Goal: Transaction & Acquisition: Purchase product/service

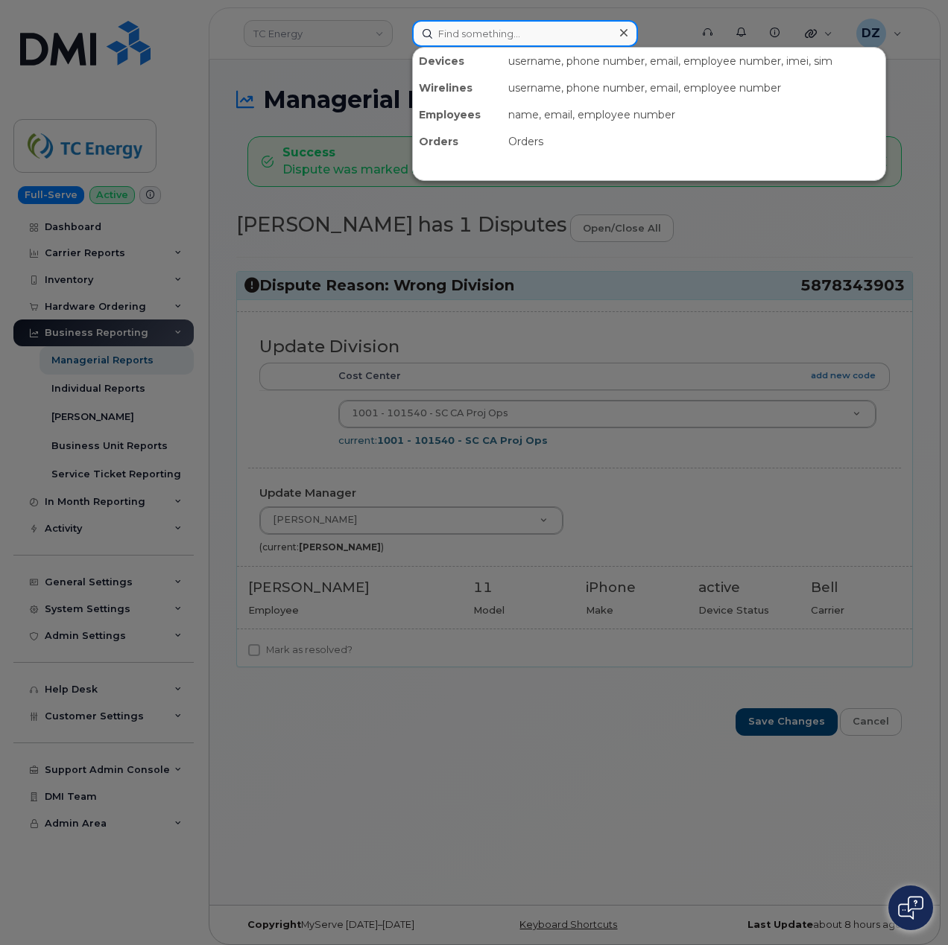
click at [508, 43] on input at bounding box center [525, 33] width 226 height 27
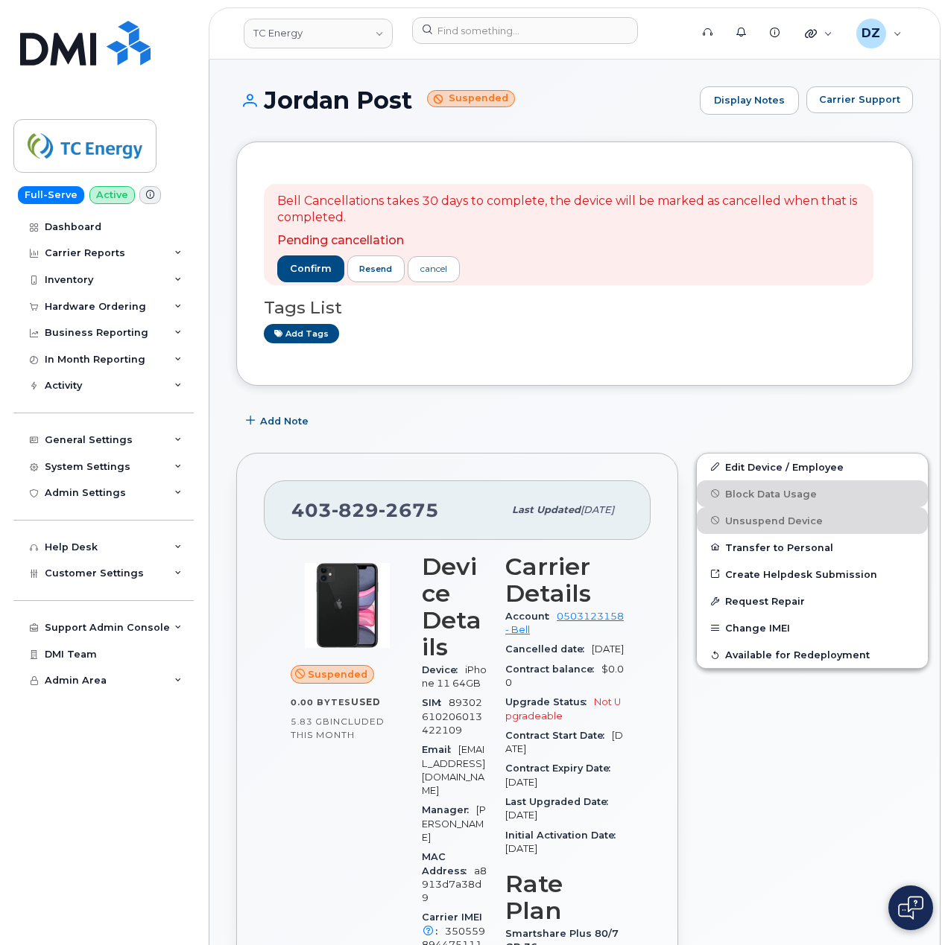
scroll to position [1675, 0]
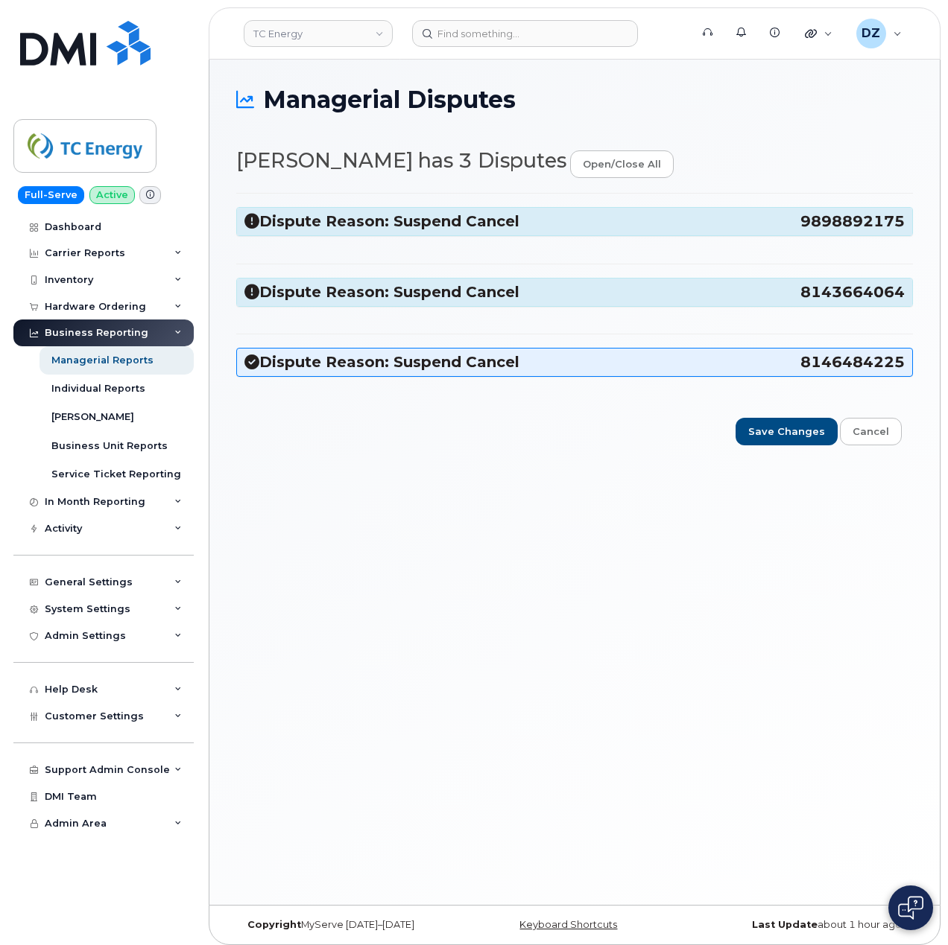
click at [815, 213] on span "9898892175" at bounding box center [852, 222] width 104 height 20
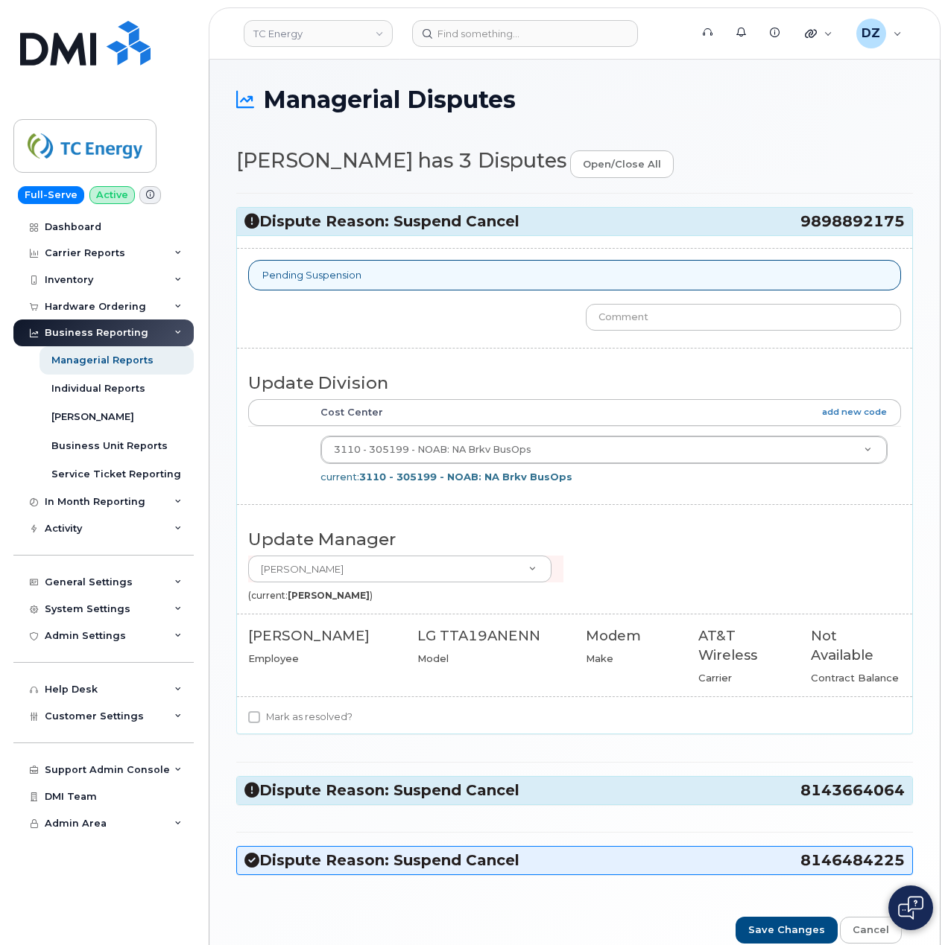
click at [724, 800] on h3 "Dispute Reason: Suspend Cancel 8143664064" at bounding box center [574, 791] width 660 height 20
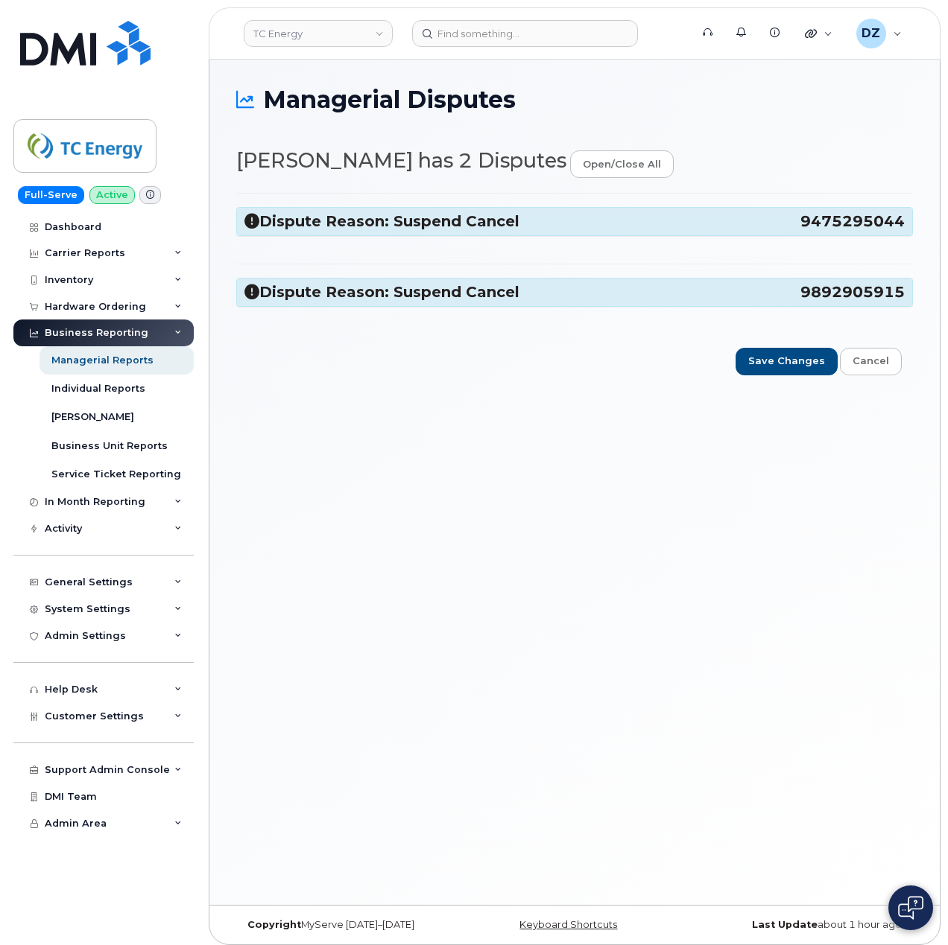
click at [833, 227] on span "9475295044" at bounding box center [852, 222] width 104 height 20
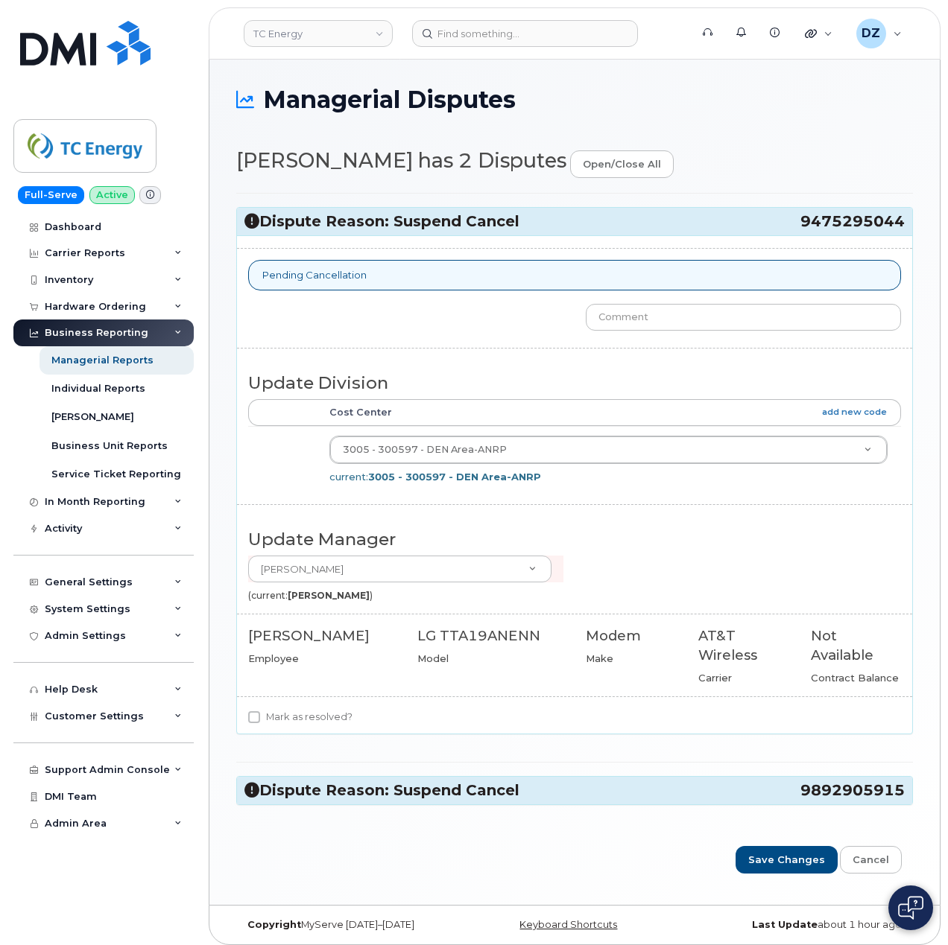
click at [837, 801] on span "9892905915" at bounding box center [852, 791] width 104 height 20
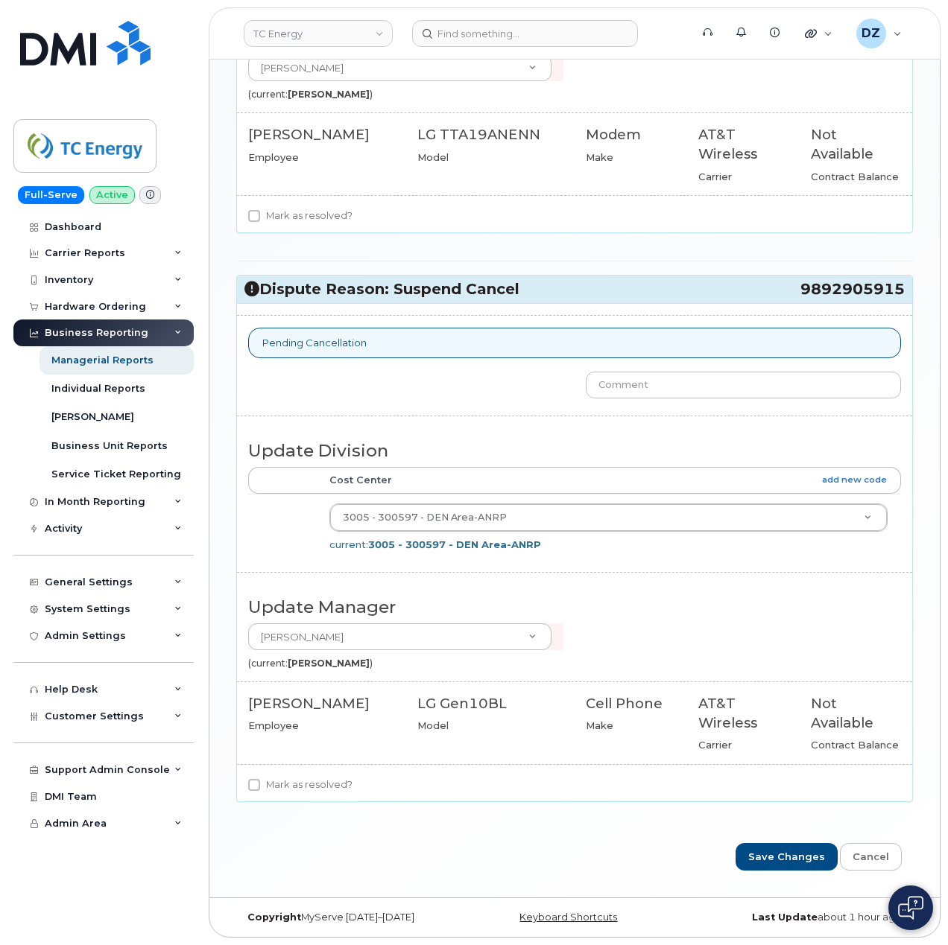
scroll to position [510, 0]
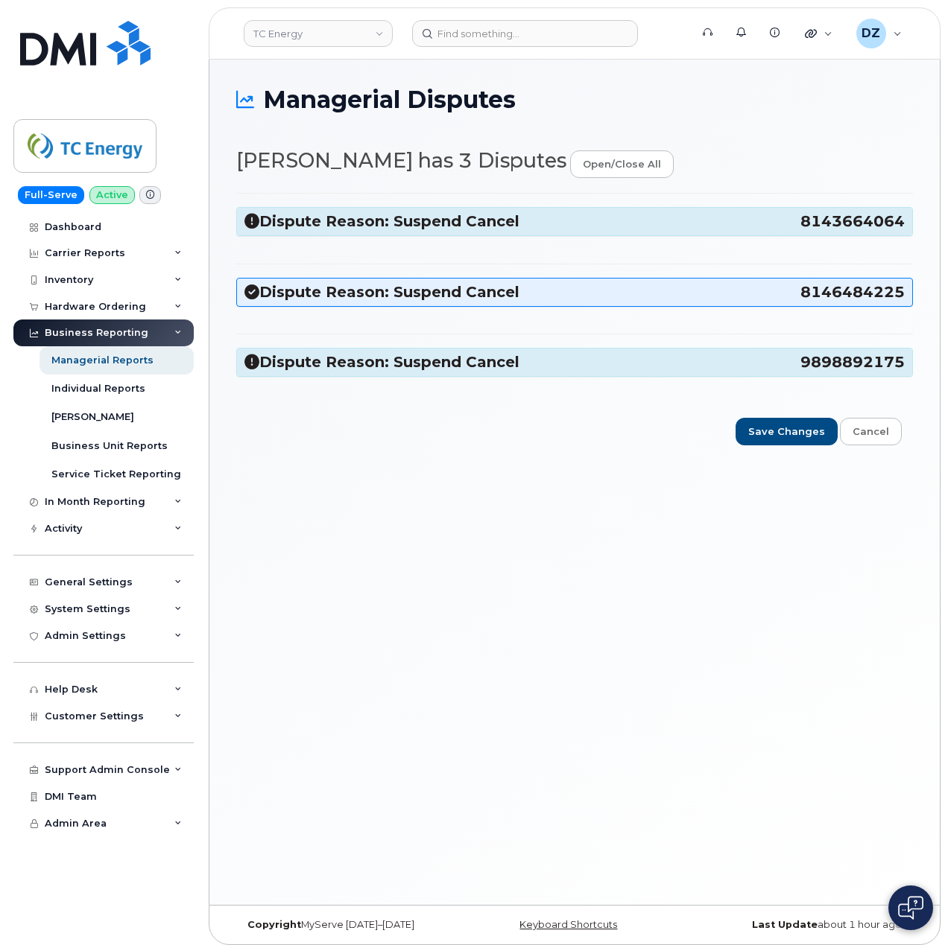
click at [834, 227] on span "8143664064" at bounding box center [852, 222] width 104 height 20
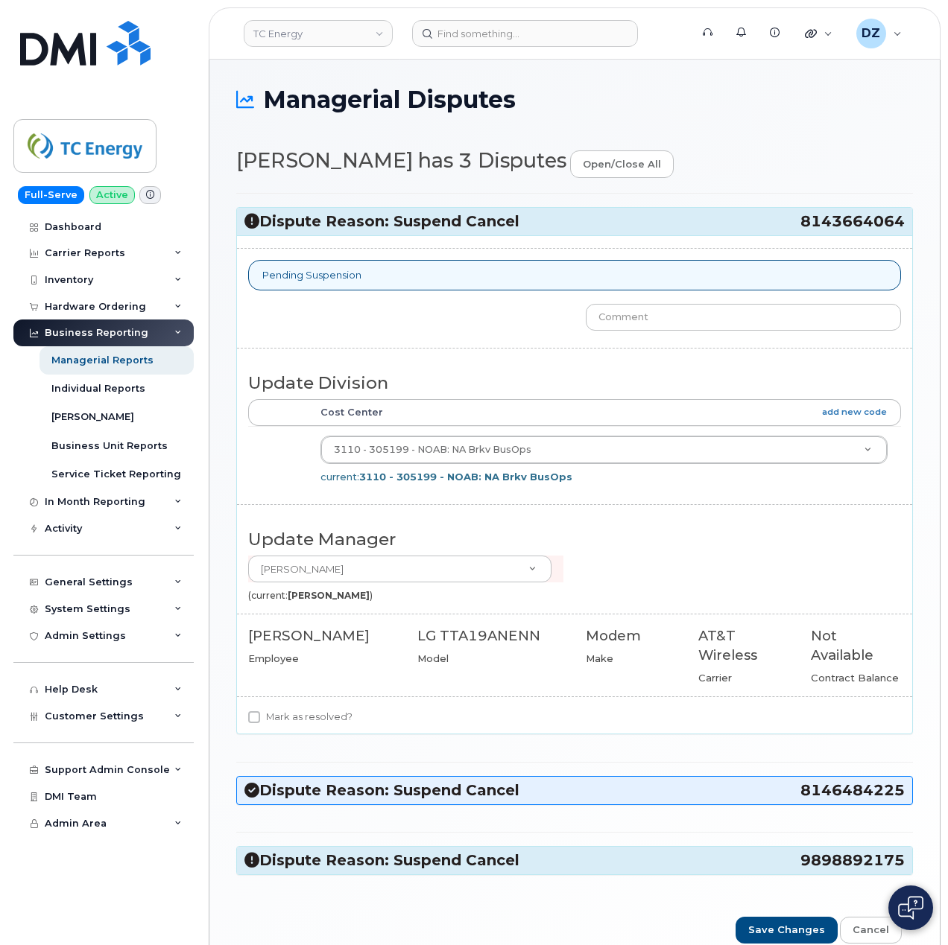
click at [785, 859] on h3 "Dispute Reason: Suspend Cancel 9898892175" at bounding box center [574, 861] width 660 height 20
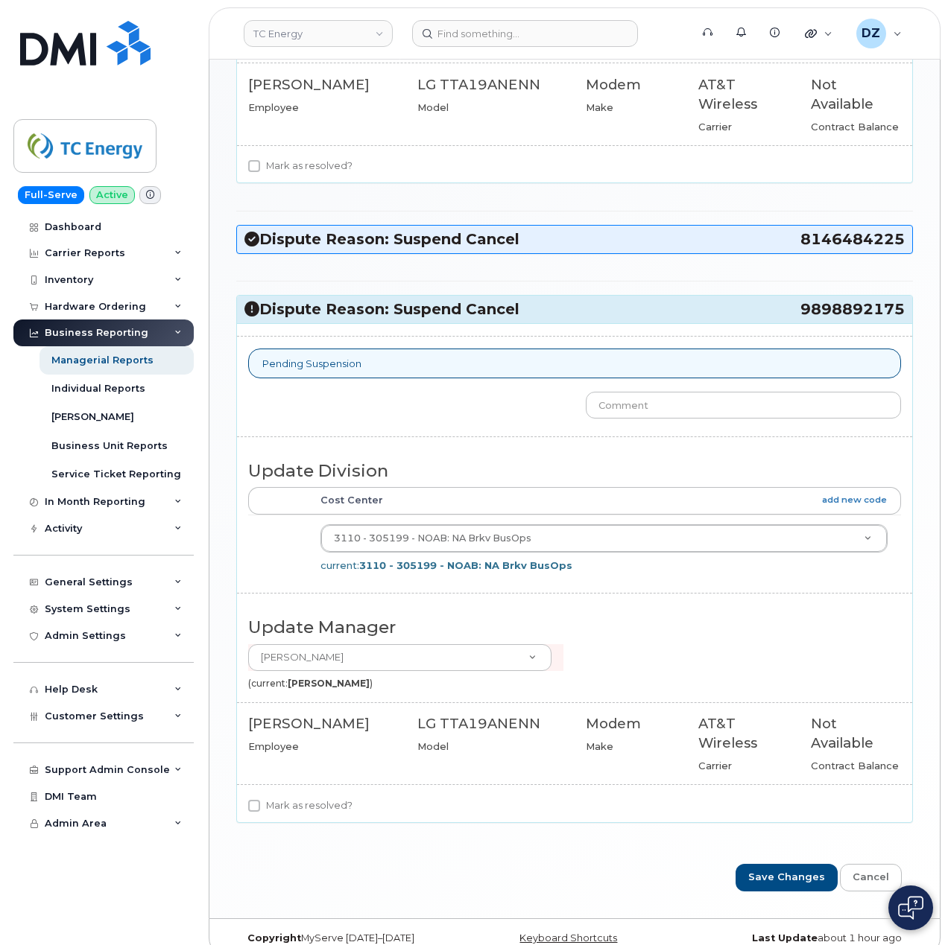
scroll to position [581, 0]
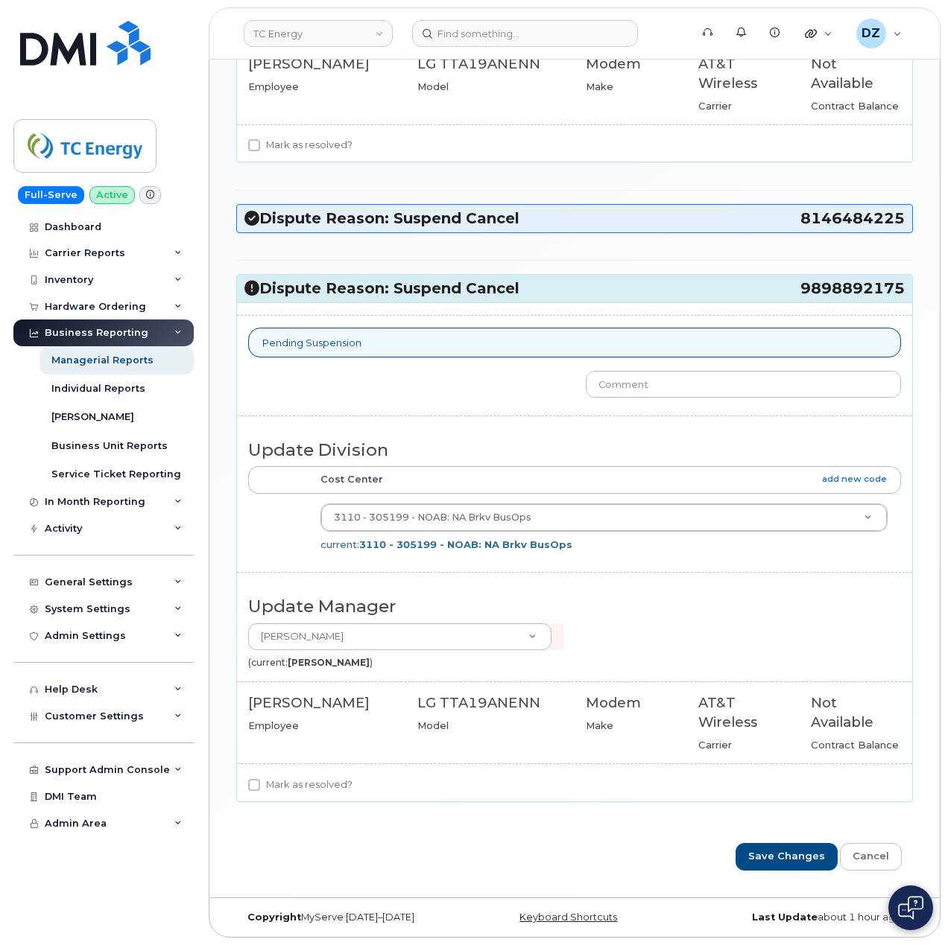
click at [612, 219] on h3 "Dispute Reason: Suspend Cancel 8146484225" at bounding box center [574, 219] width 660 height 20
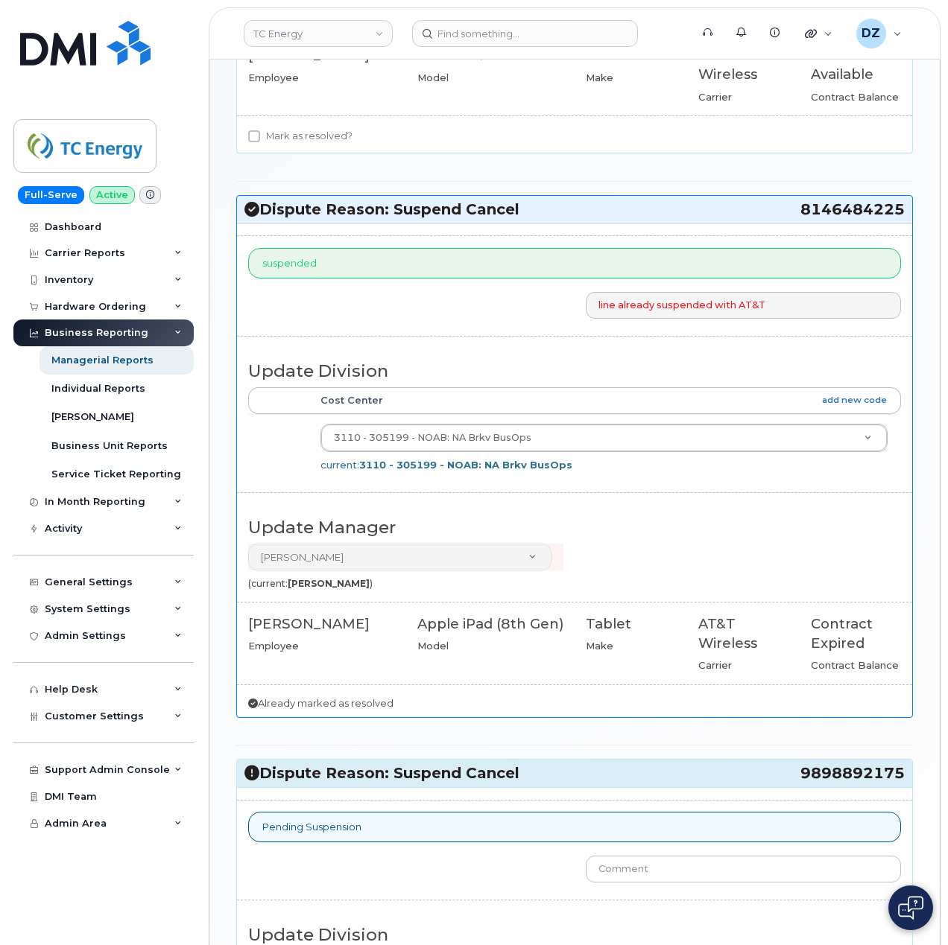
click at [612, 218] on h3 "Dispute Reason: Suspend Cancel 8146484225" at bounding box center [574, 210] width 660 height 20
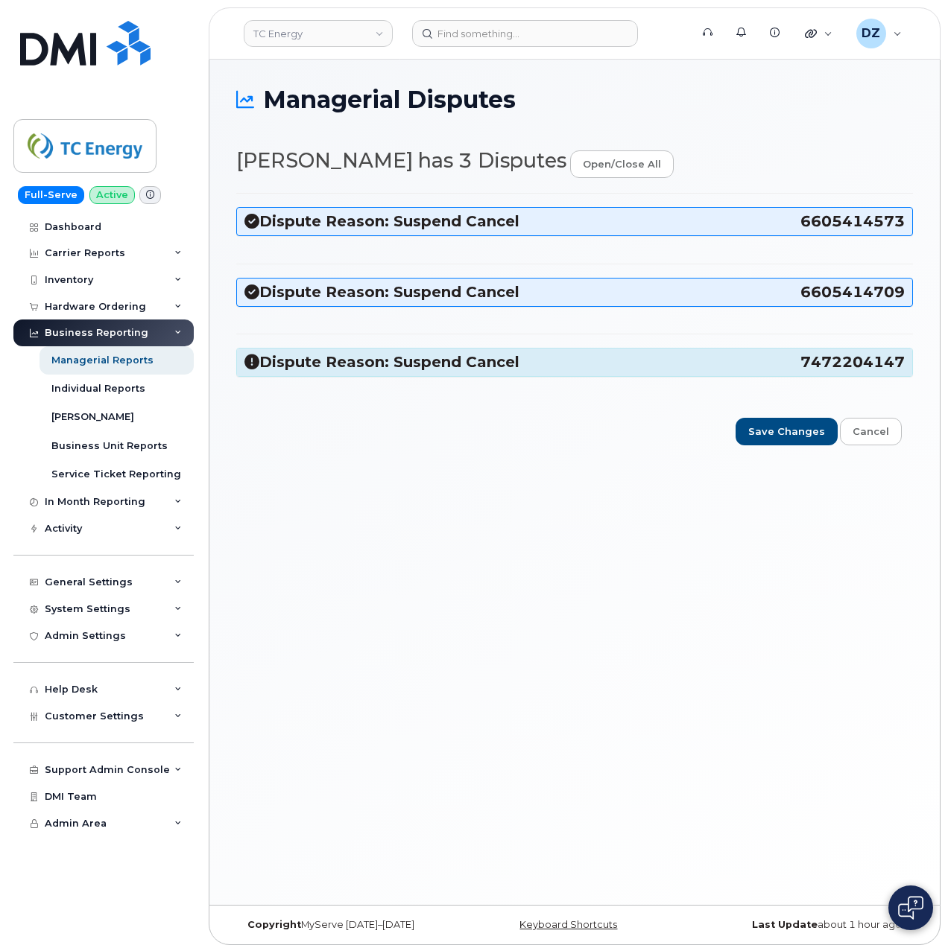
click at [668, 361] on h3 "Dispute Reason: Suspend Cancel 7472204147" at bounding box center [574, 362] width 660 height 20
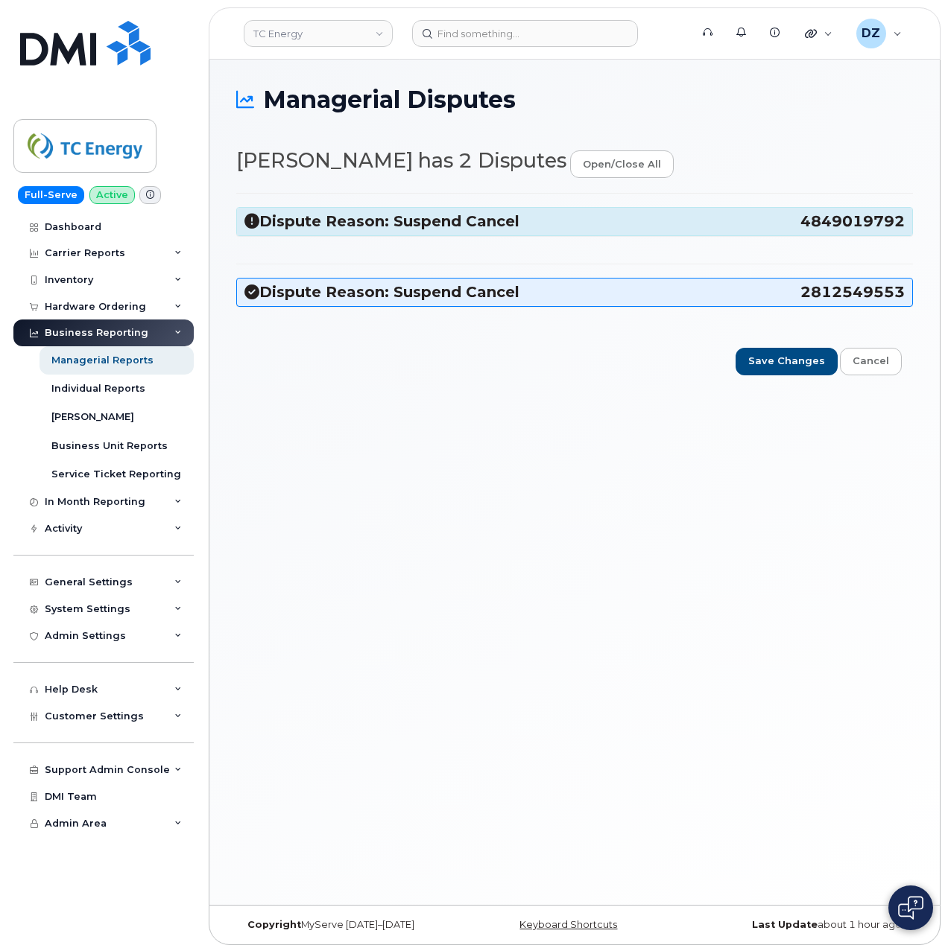
click at [722, 224] on h3 "Dispute Reason: Suspend Cancel 4849019792" at bounding box center [574, 222] width 660 height 20
click at [708, 293] on h3 "Dispute Reason: Suspend Cancel 9034951176" at bounding box center [574, 292] width 660 height 20
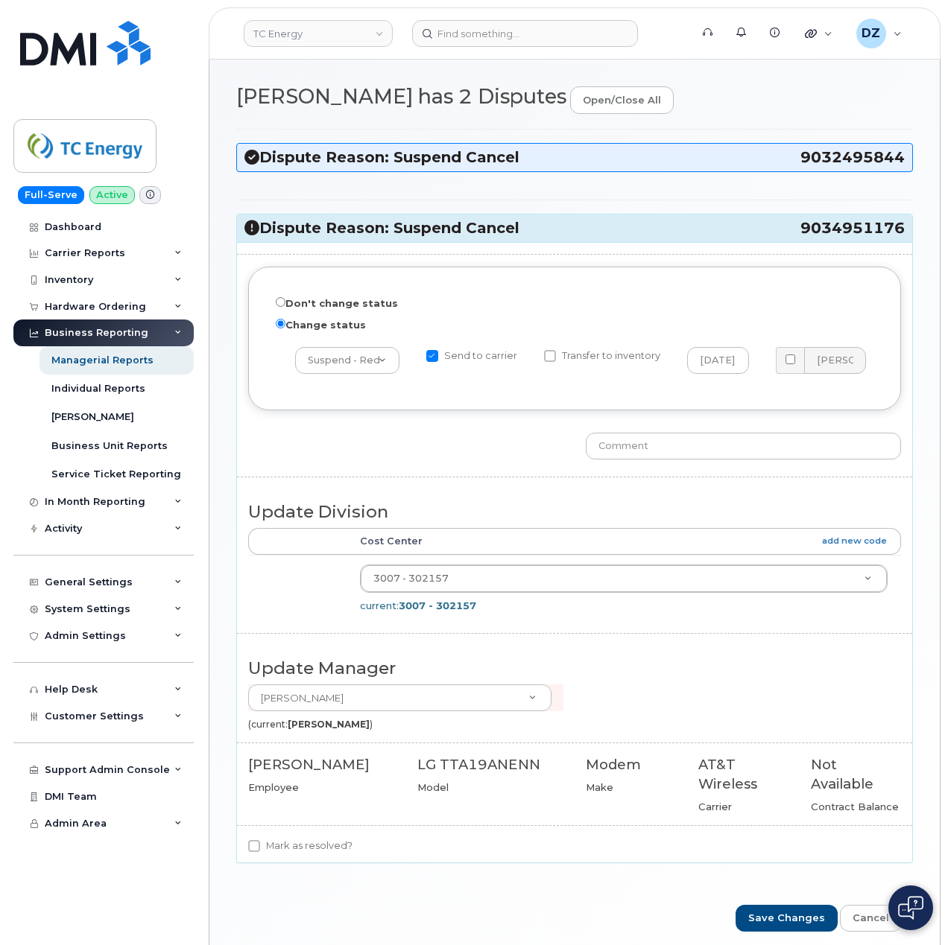
scroll to position [132, 0]
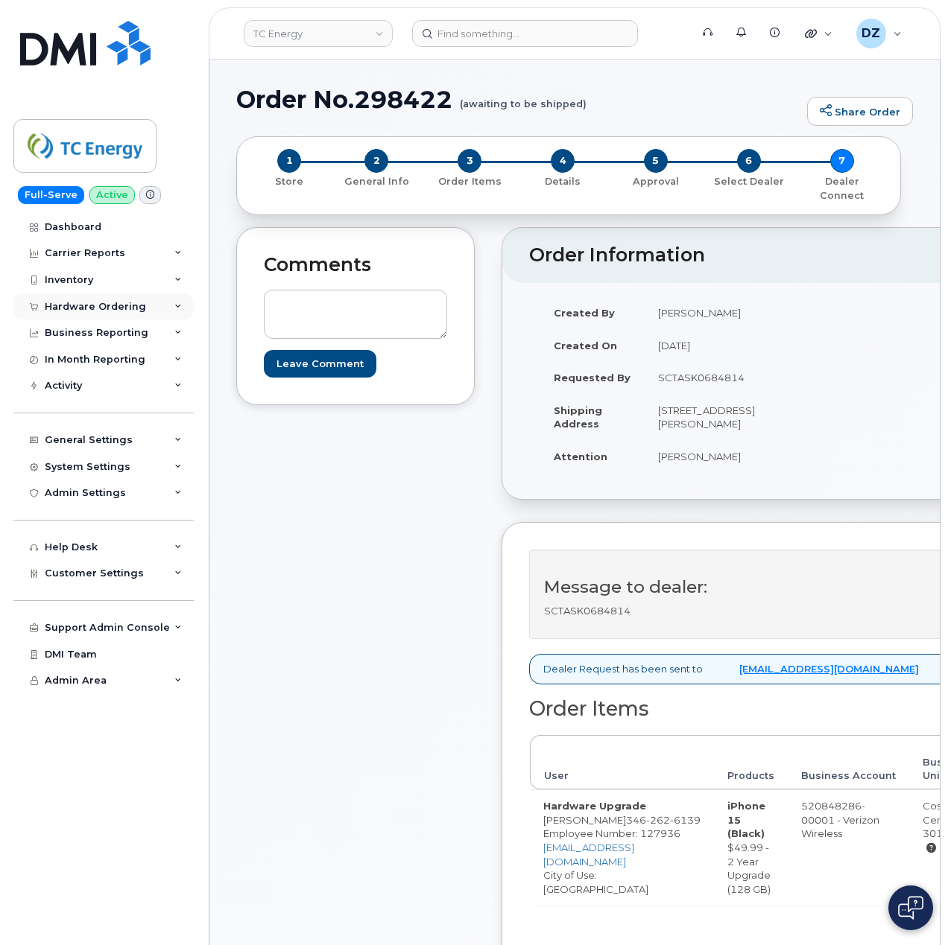
click at [124, 310] on div "Hardware Ordering" at bounding box center [95, 307] width 101 height 12
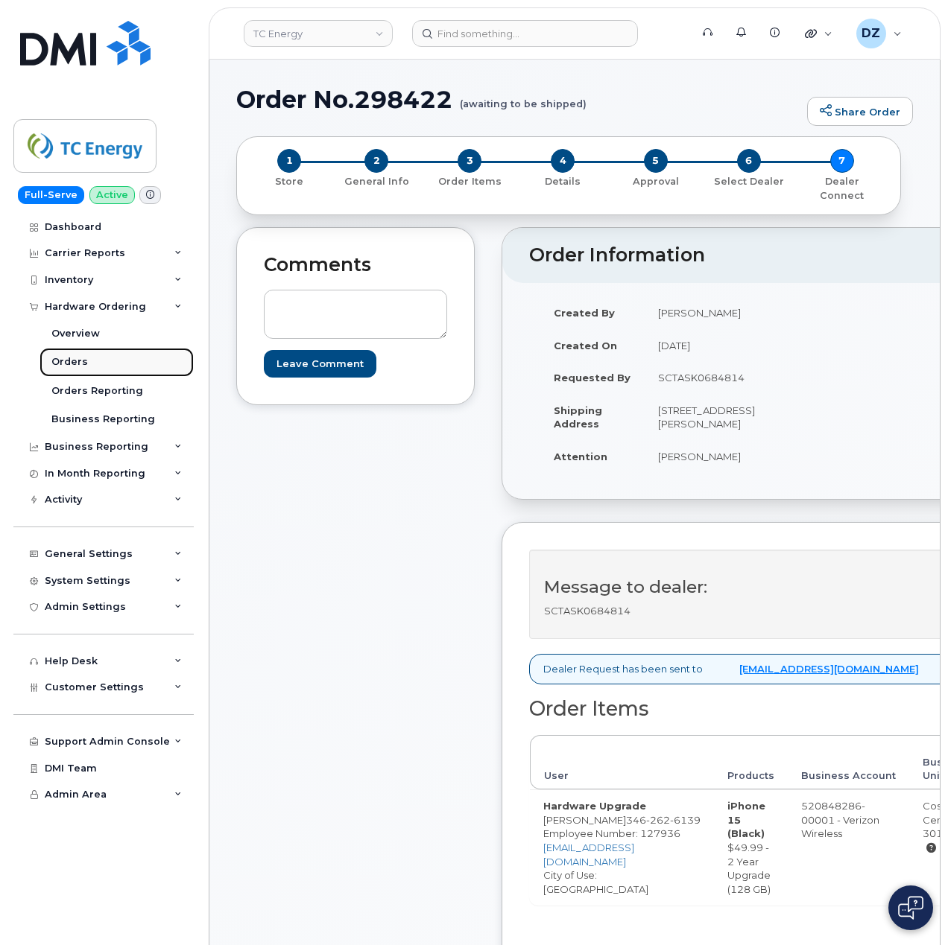
click at [110, 361] on link "Orders" at bounding box center [116, 362] width 154 height 28
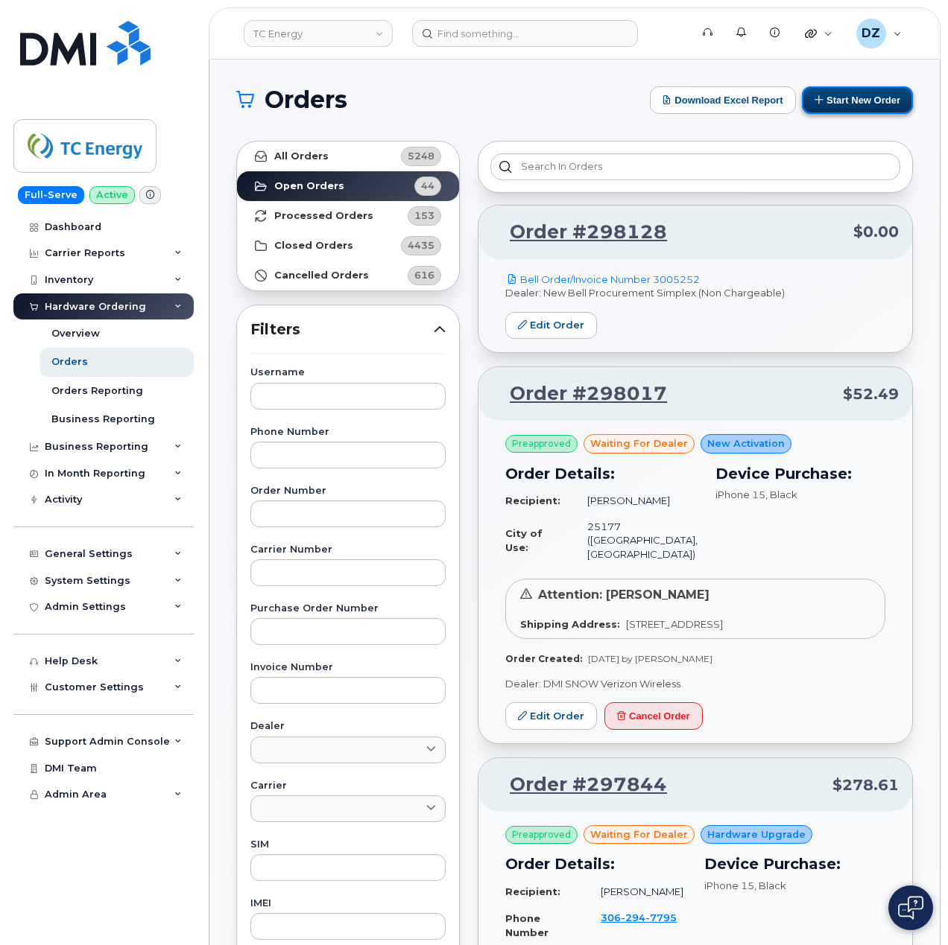
click at [834, 111] on button "Start New Order" at bounding box center [857, 100] width 111 height 28
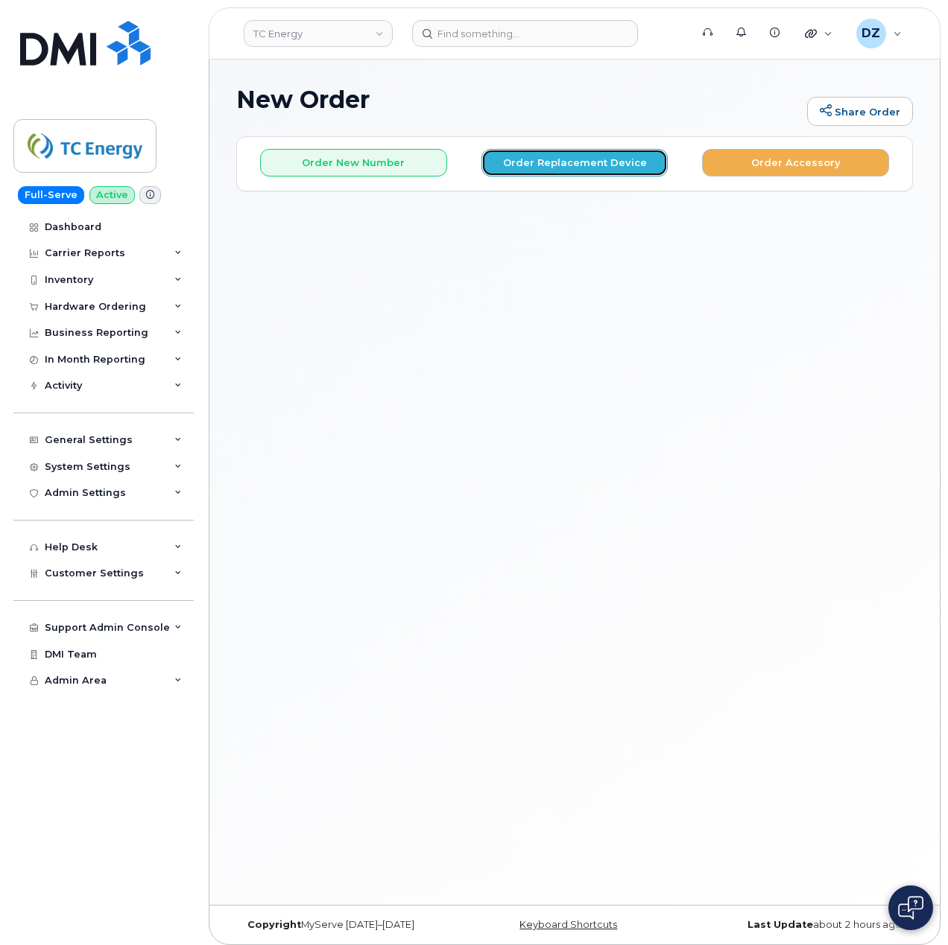
click at [571, 164] on button "Order Replacement Device" at bounding box center [574, 163] width 187 height 28
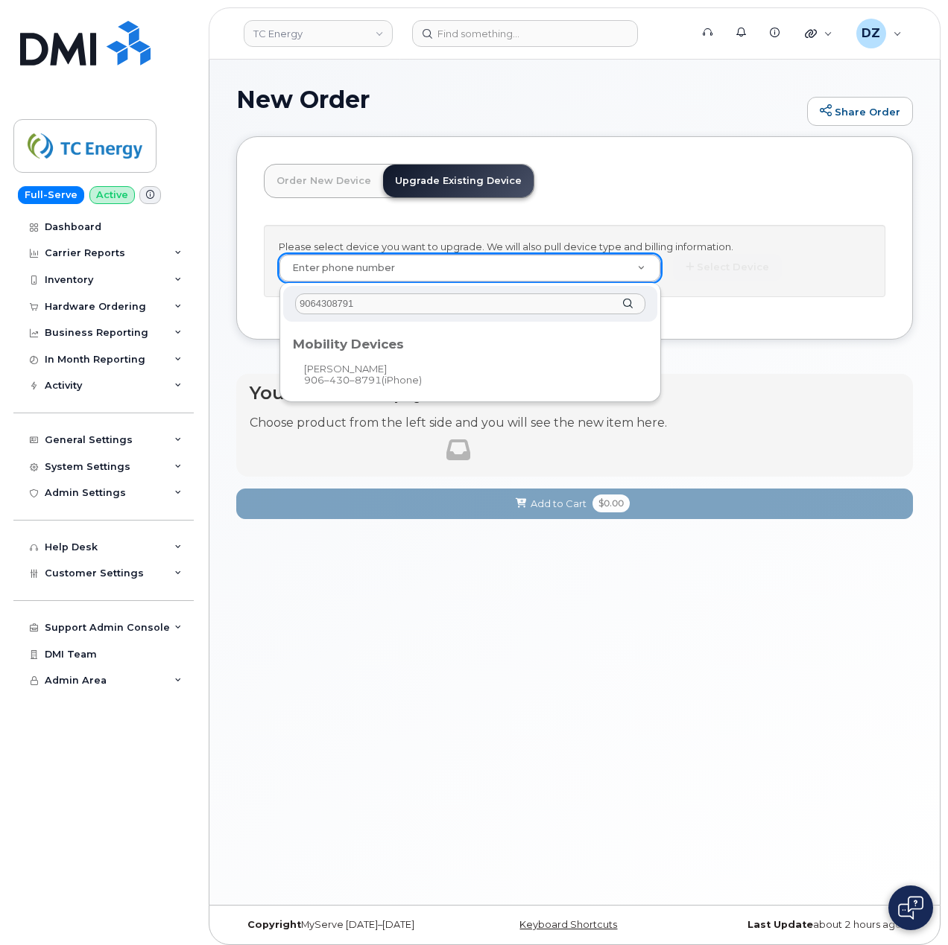
type input "9064308791"
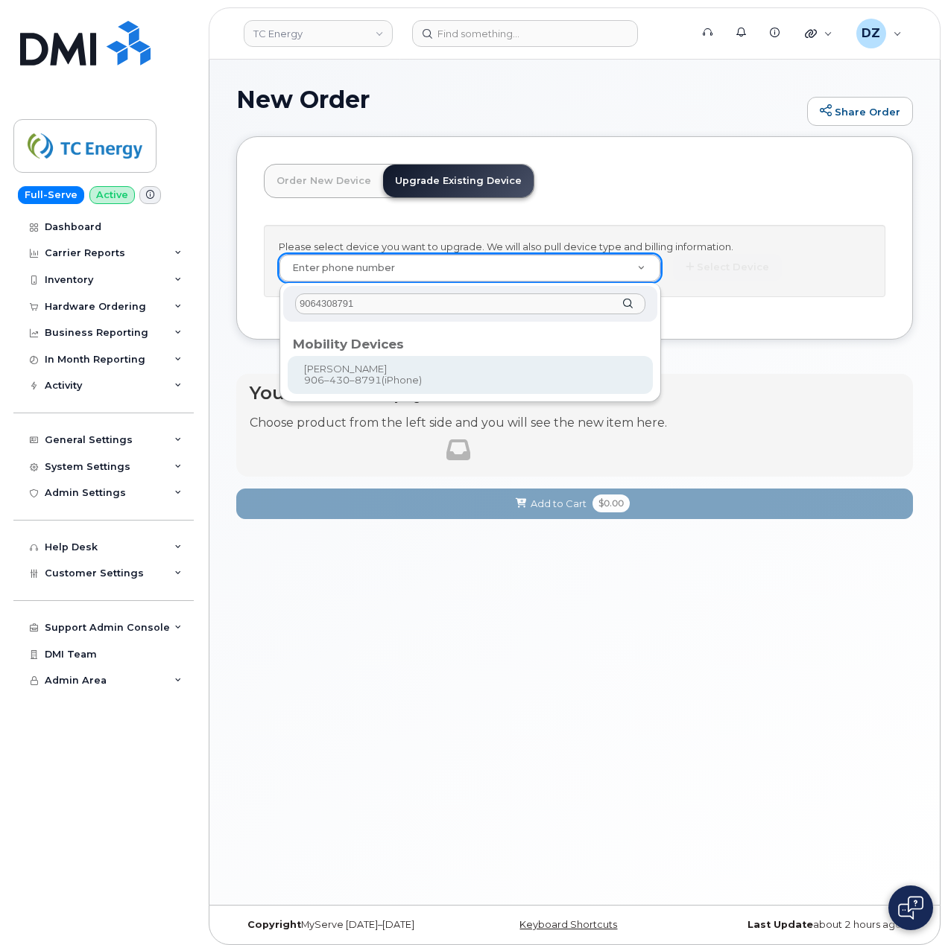
type input "974061"
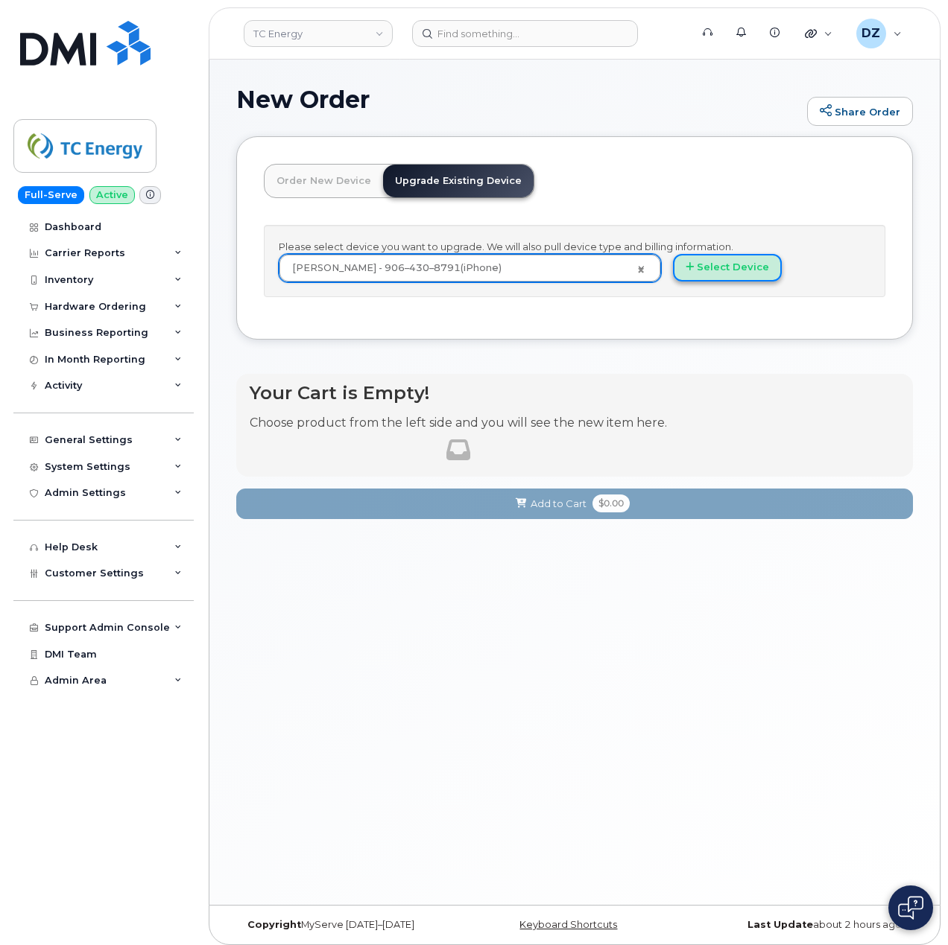
click at [724, 267] on button "Select Device" at bounding box center [727, 268] width 109 height 28
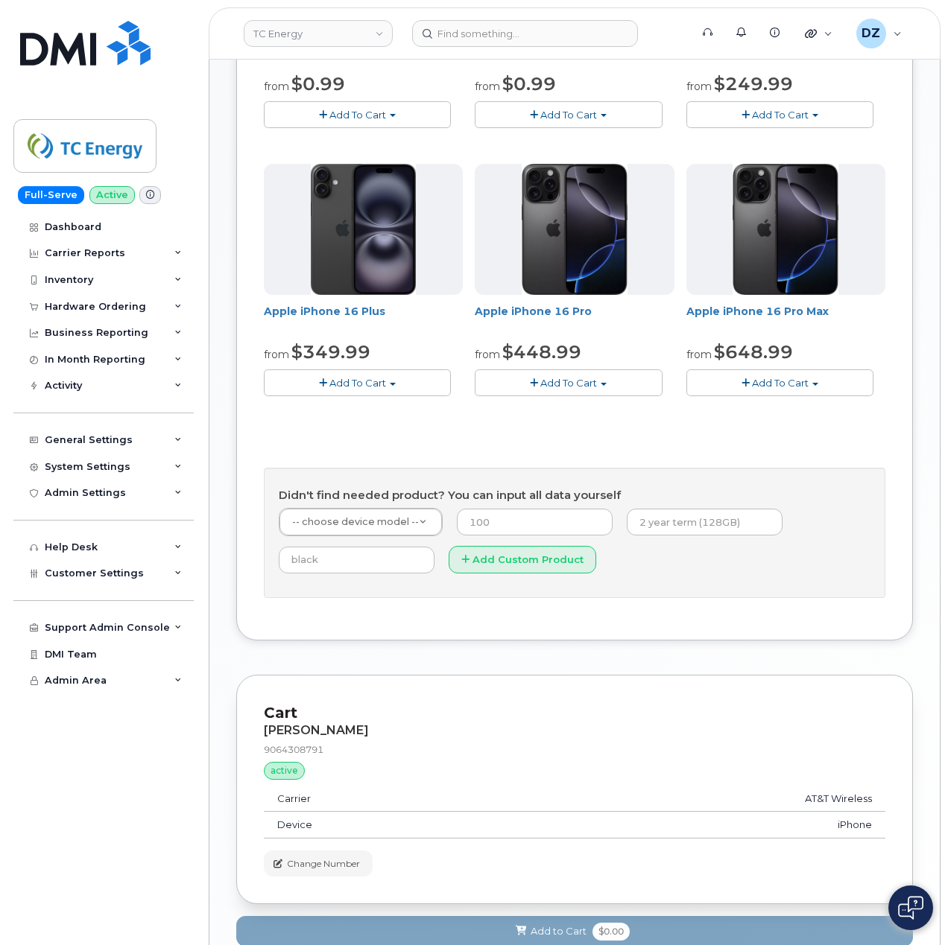
scroll to position [496, 0]
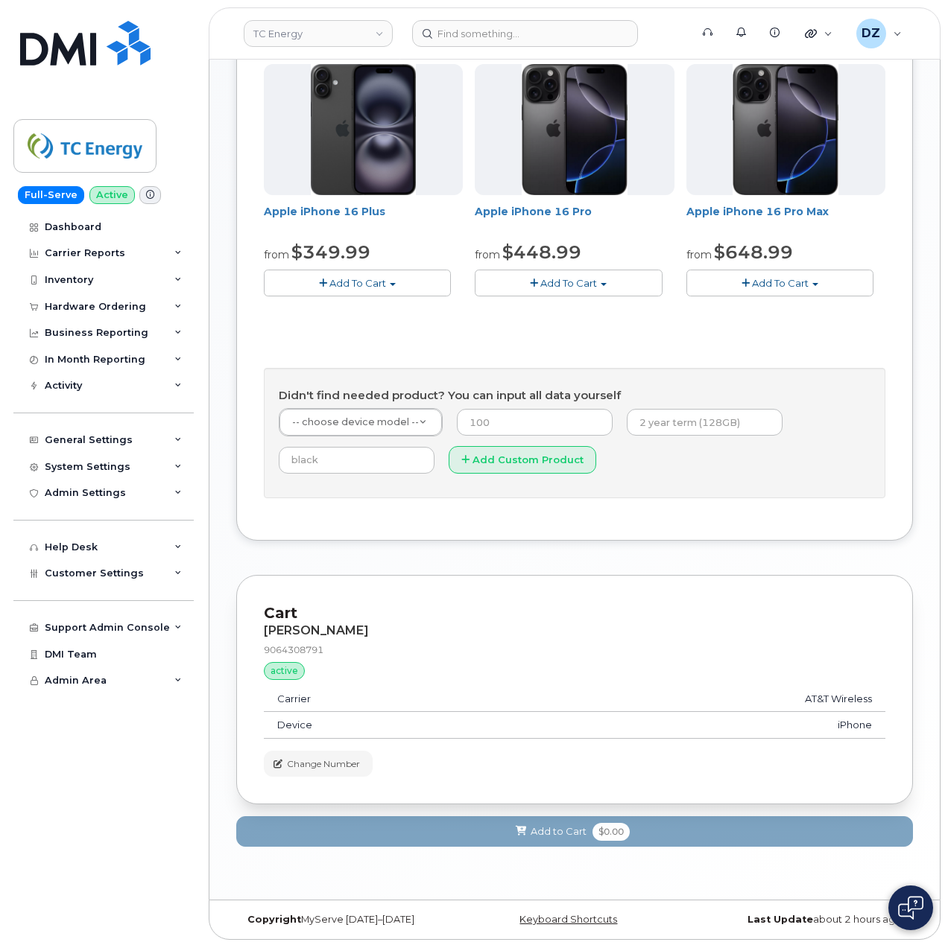
click at [285, 654] on div "9064308791" at bounding box center [574, 650] width 621 height 13
copy div "9064308791"
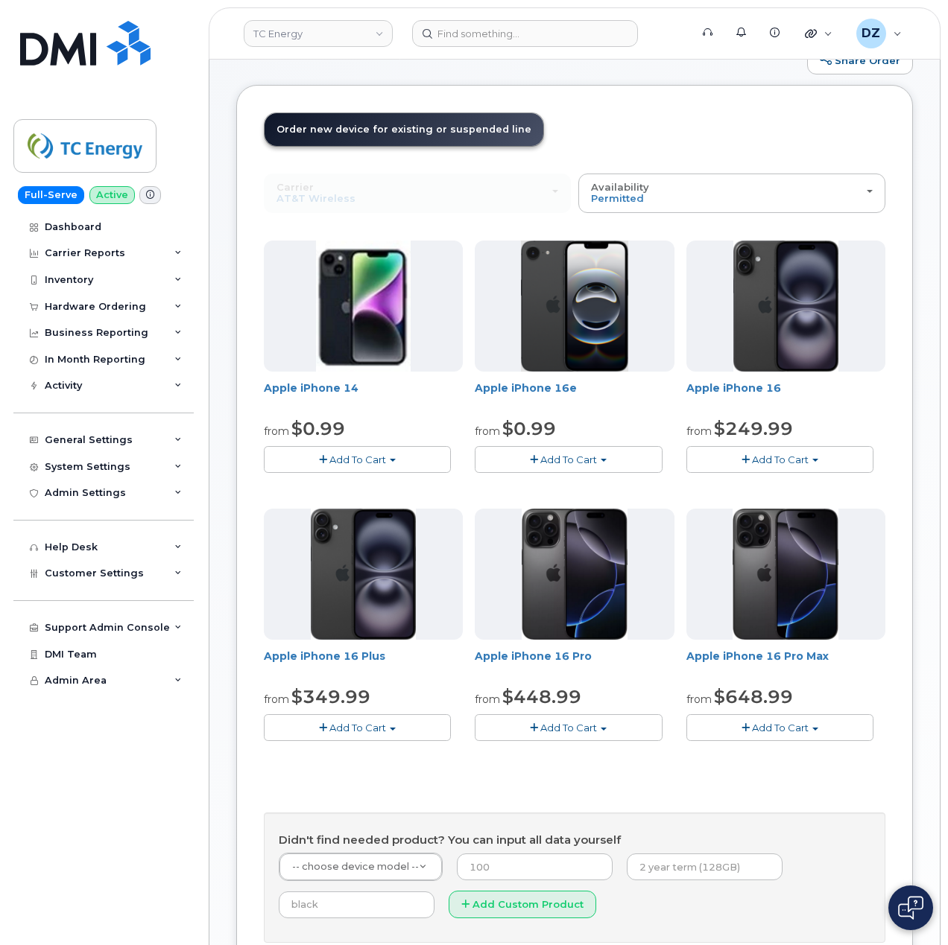
scroll to position [99, 0]
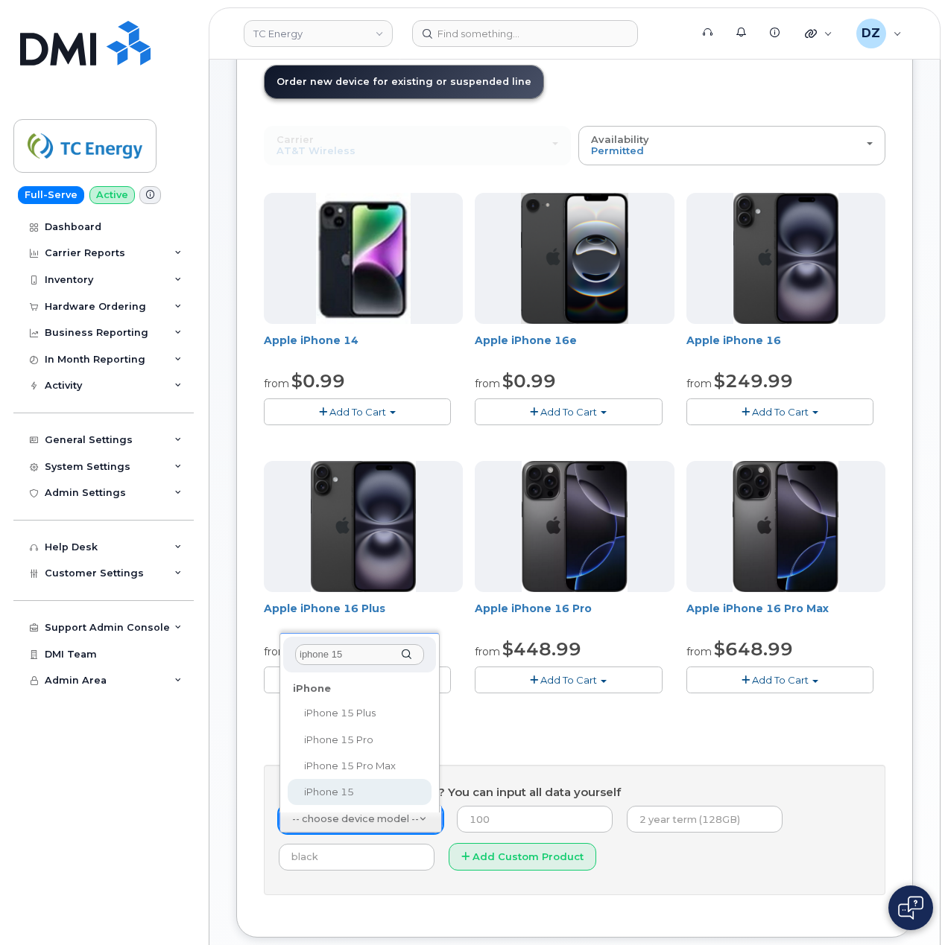
type input "iphone 15"
select select "3031"
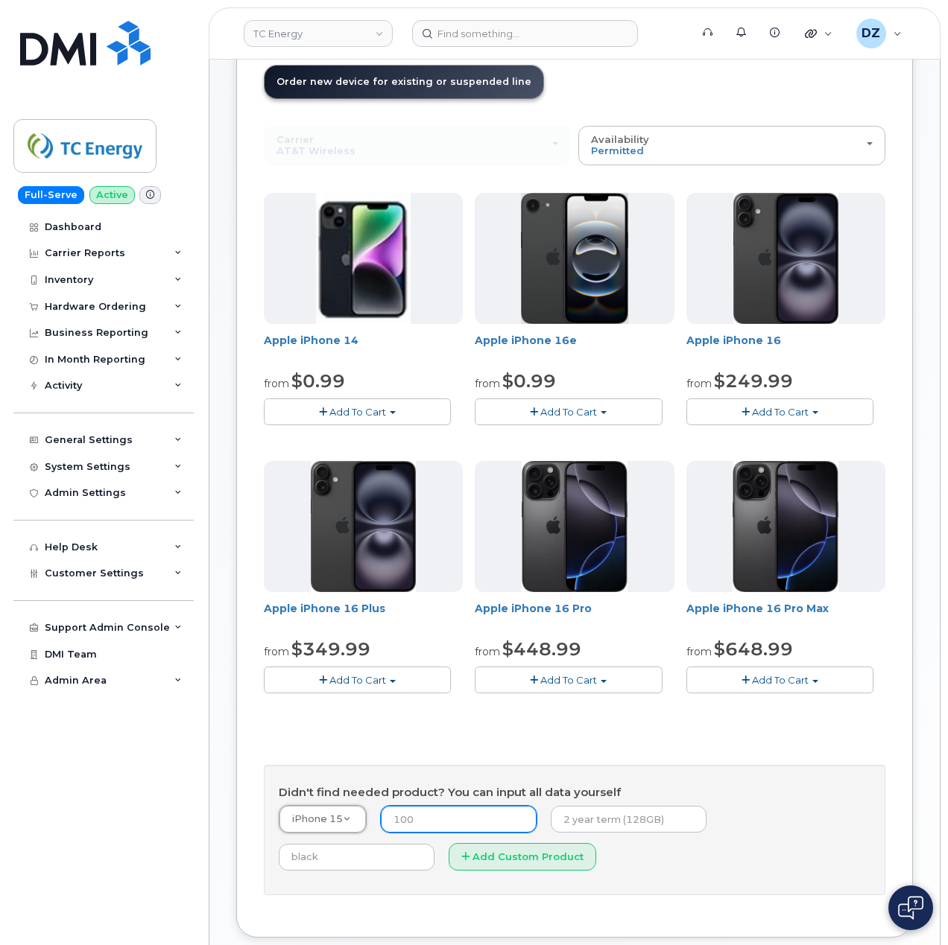
click at [471, 820] on input "number" at bounding box center [459, 819] width 156 height 27
type input "14.99"
click at [594, 818] on input "text" at bounding box center [629, 819] width 156 height 27
click at [665, 815] on input "2 year term, 128GB" at bounding box center [629, 819] width 156 height 27
paste input "SCTASK0684835"
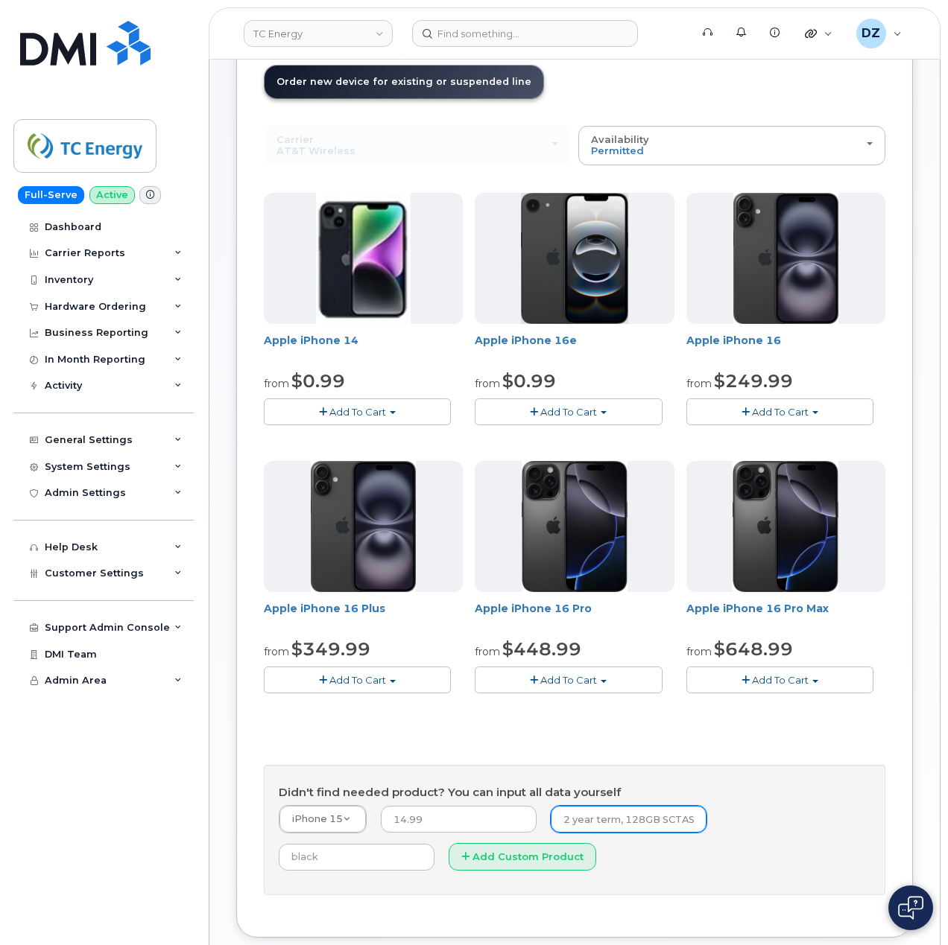
scroll to position [0, 66]
type input "2 year term, 128GB SCTASK0684835"
click at [434, 844] on input "text" at bounding box center [357, 857] width 156 height 27
type input "Black"
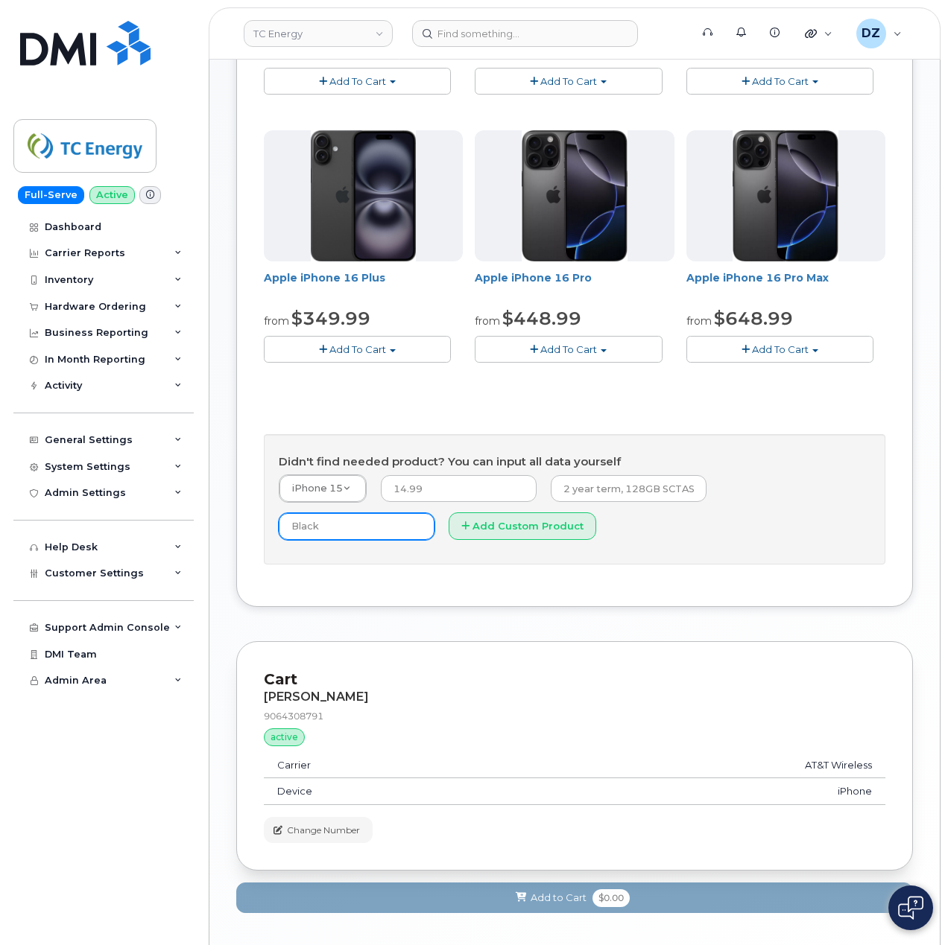
scroll to position [496, 0]
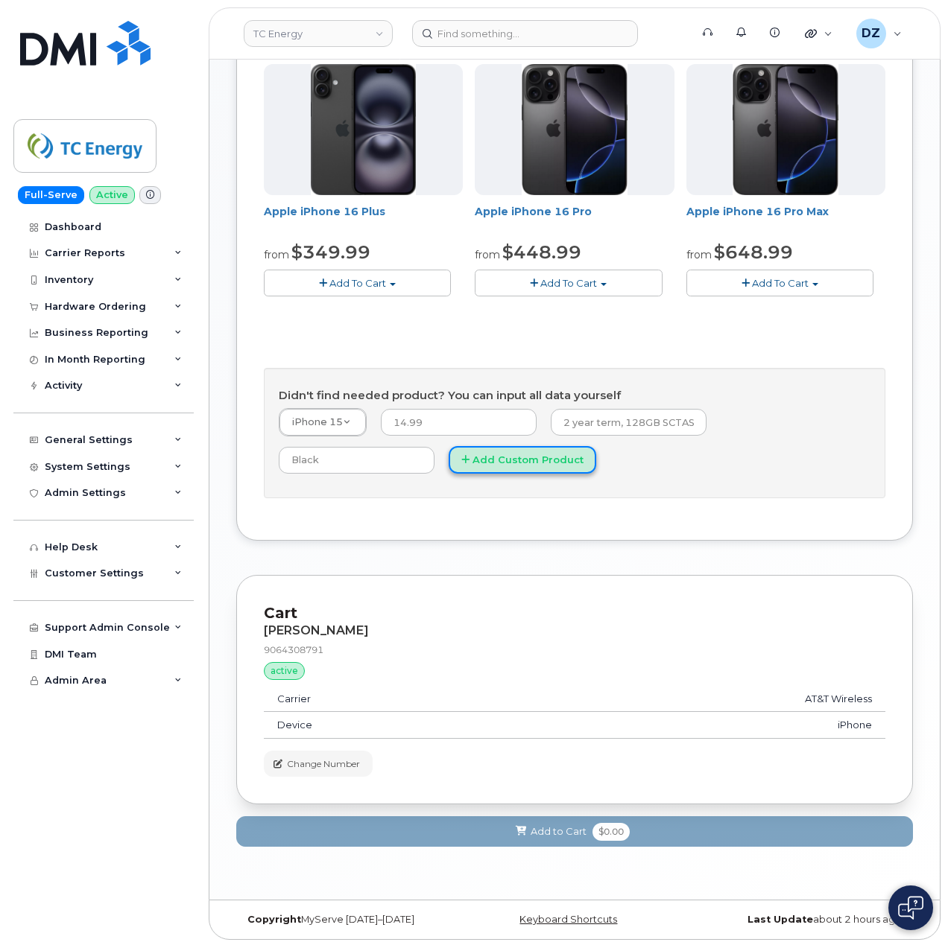
click at [449, 466] on button "Add Custom Product" at bounding box center [523, 460] width 148 height 28
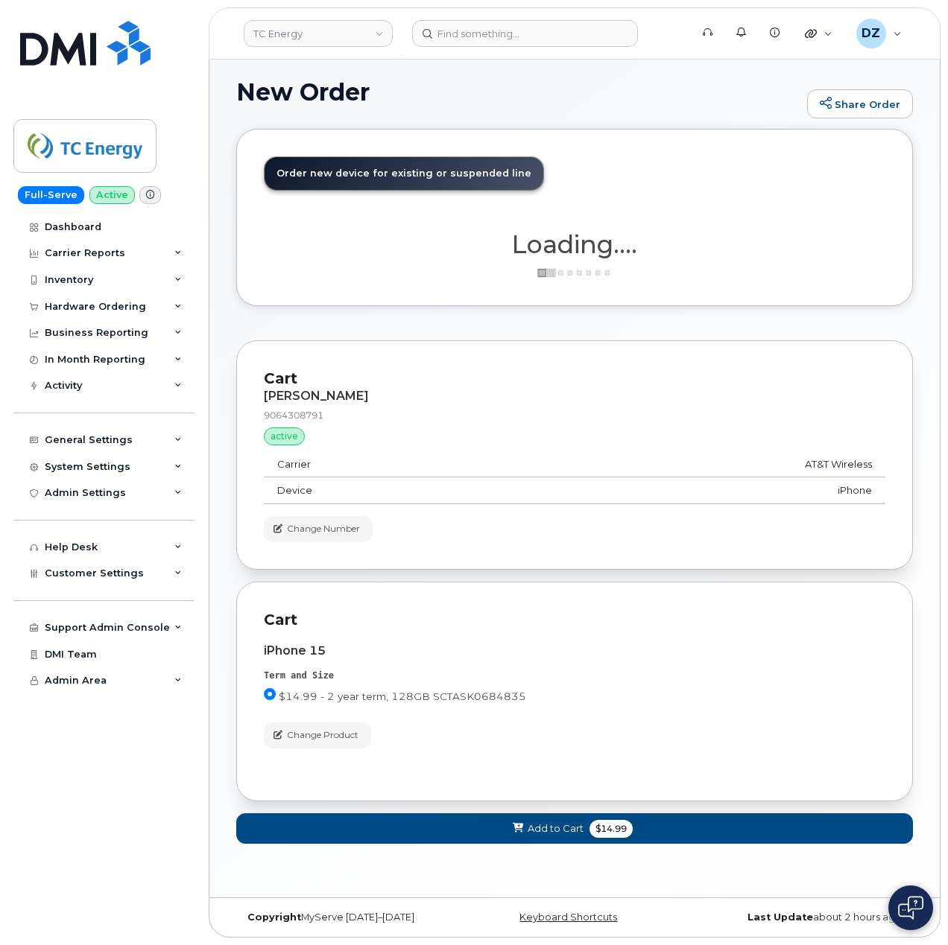
scroll to position [10, 0]
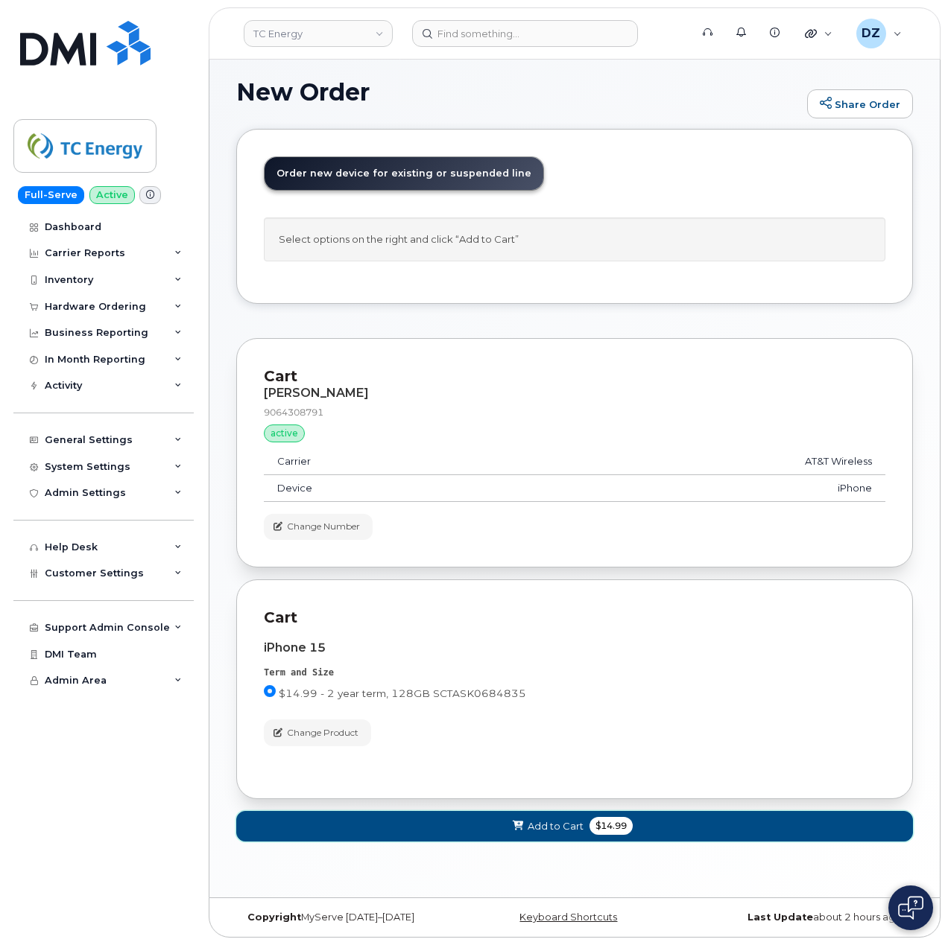
click at [611, 826] on span "$14.99" at bounding box center [610, 826] width 43 height 18
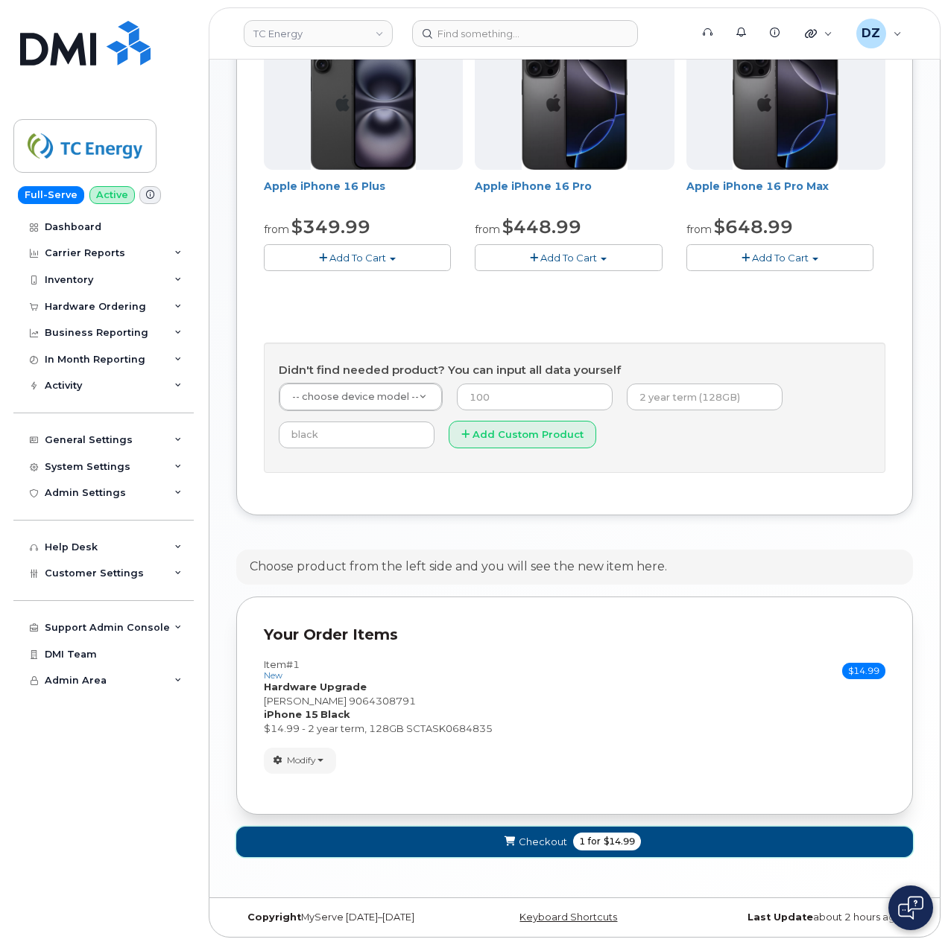
click at [579, 839] on span "1" at bounding box center [582, 841] width 6 height 13
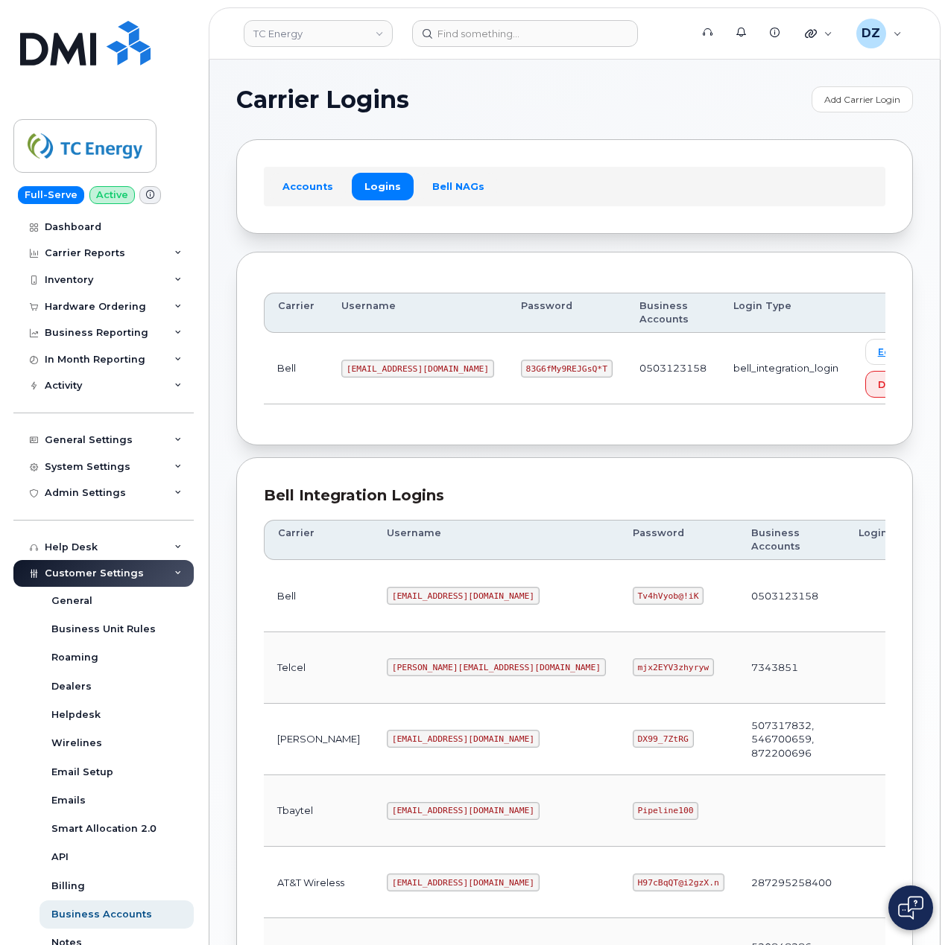
scroll to position [402, 0]
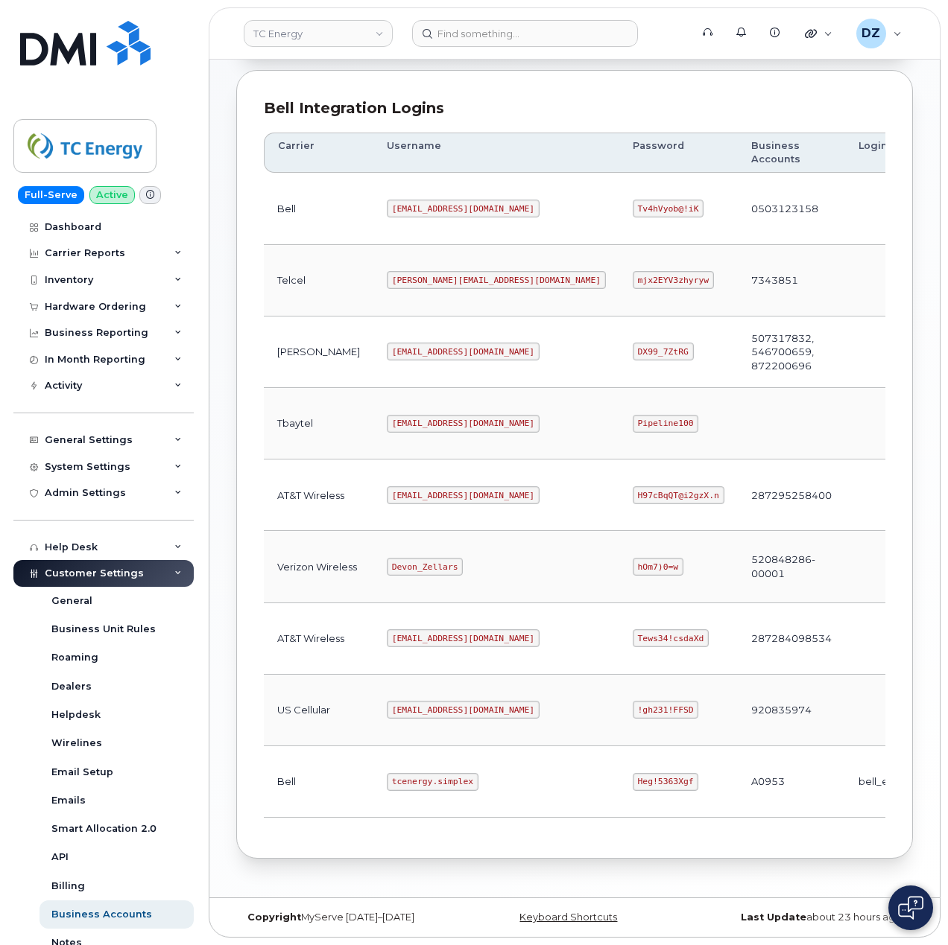
click at [387, 492] on code "[EMAIL_ADDRESS][DOMAIN_NAME]" at bounding box center [463, 496] width 153 height 18
click at [438, 490] on code "[EMAIL_ADDRESS][DOMAIN_NAME]" at bounding box center [463, 496] width 153 height 18
copy code "[EMAIL_ADDRESS][DOMAIN_NAME]"
click at [633, 492] on code "H97cBqQT@i2gzX.n" at bounding box center [679, 496] width 92 height 18
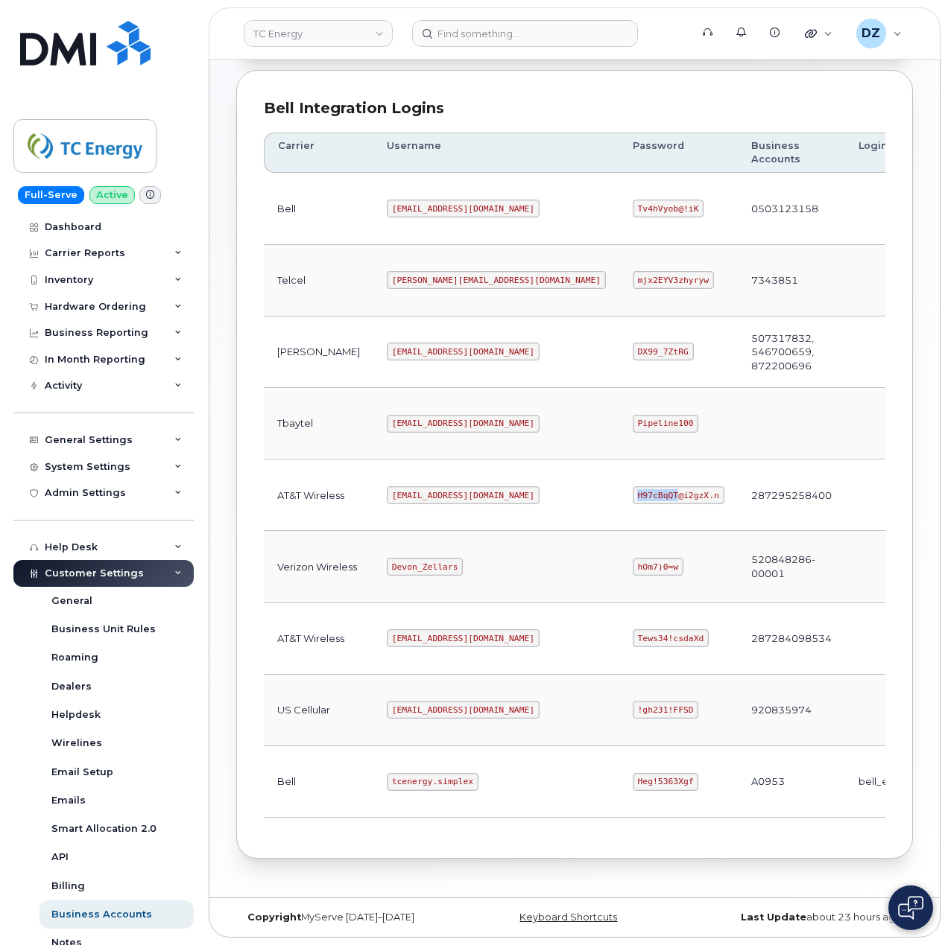
click at [633, 492] on code "H97cBqQT@i2gzX.n" at bounding box center [679, 496] width 92 height 18
click at [633, 490] on code "H97cBqQT@i2gzX.n" at bounding box center [679, 496] width 92 height 18
copy code "H97cBqQT@i2gzX.n"
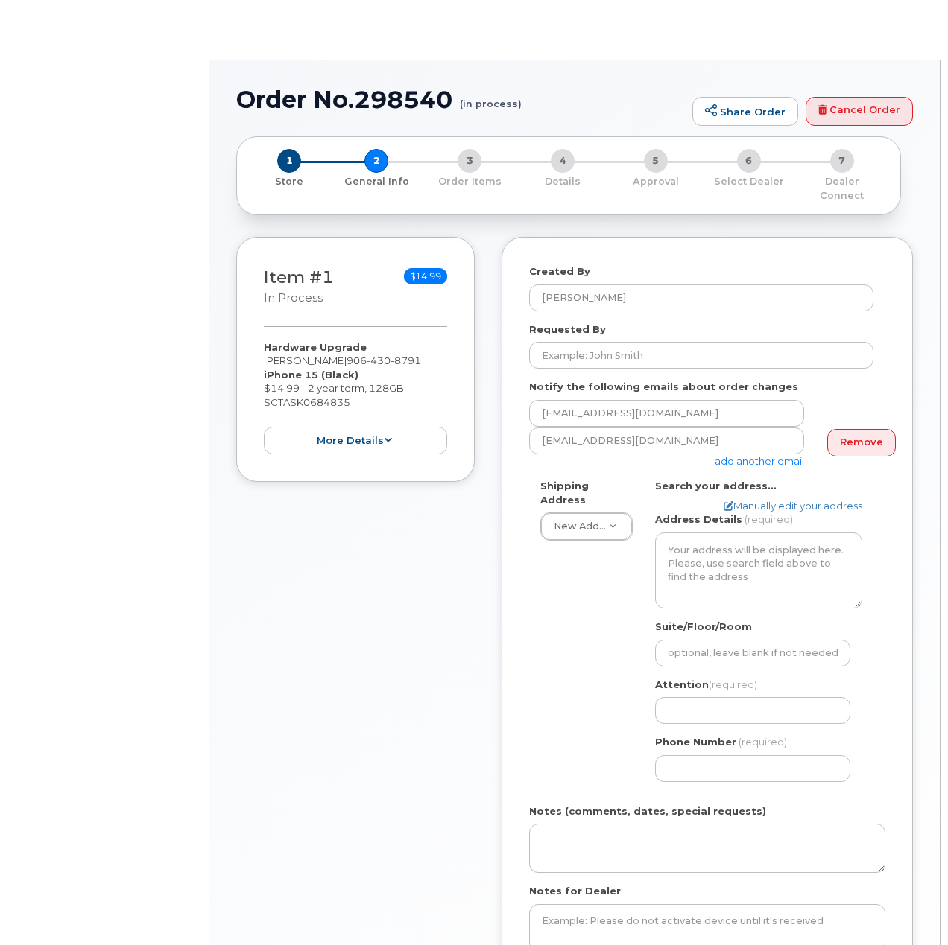
select select
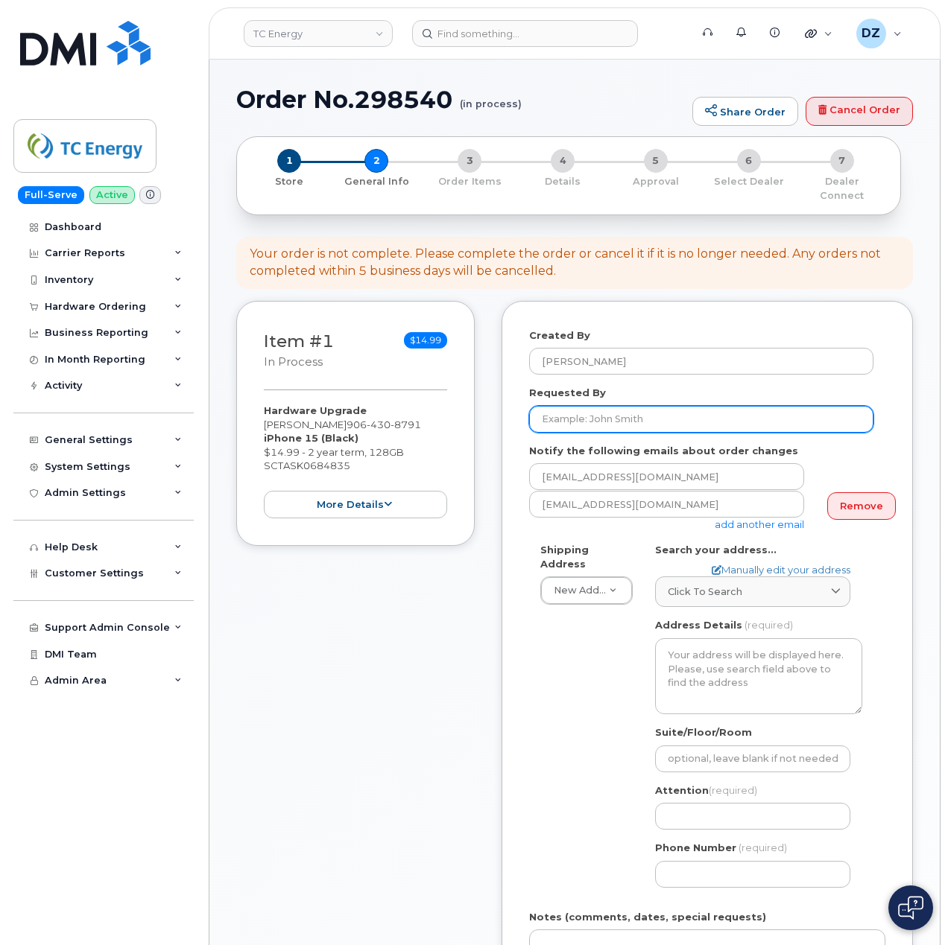
drag, startPoint x: 586, startPoint y: 405, endPoint x: 614, endPoint y: 423, distance: 33.5
click at [586, 406] on input "Requested By" at bounding box center [701, 419] width 344 height 27
paste input "SCTASK0684835"
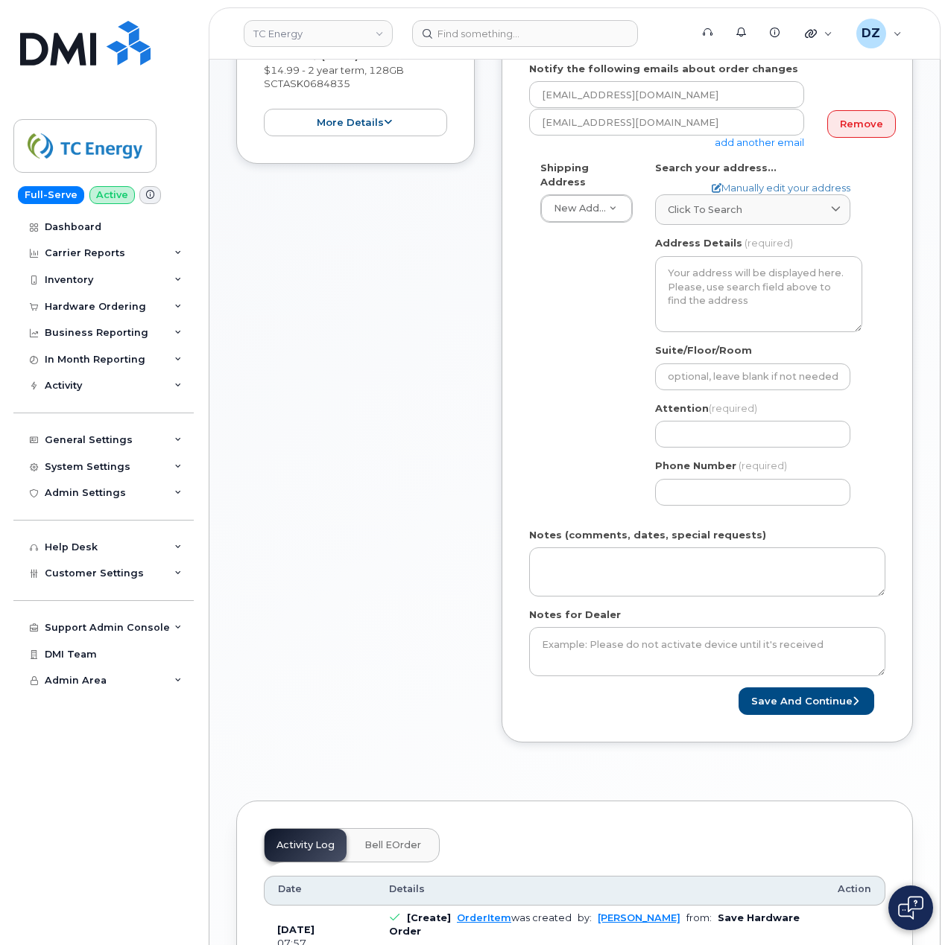
scroll to position [397, 0]
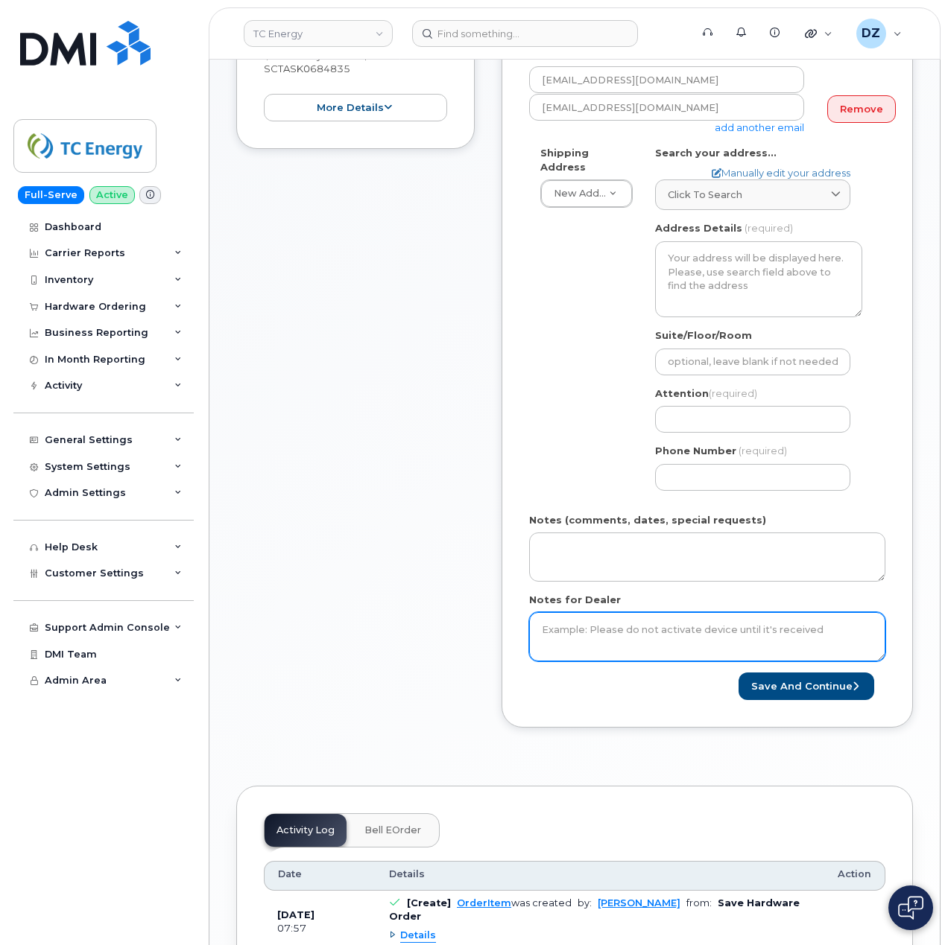
type input "SCTASK0684835"
click at [595, 630] on textarea "Notes for Dealer" at bounding box center [707, 636] width 356 height 49
paste textarea "SCTASK0684835"
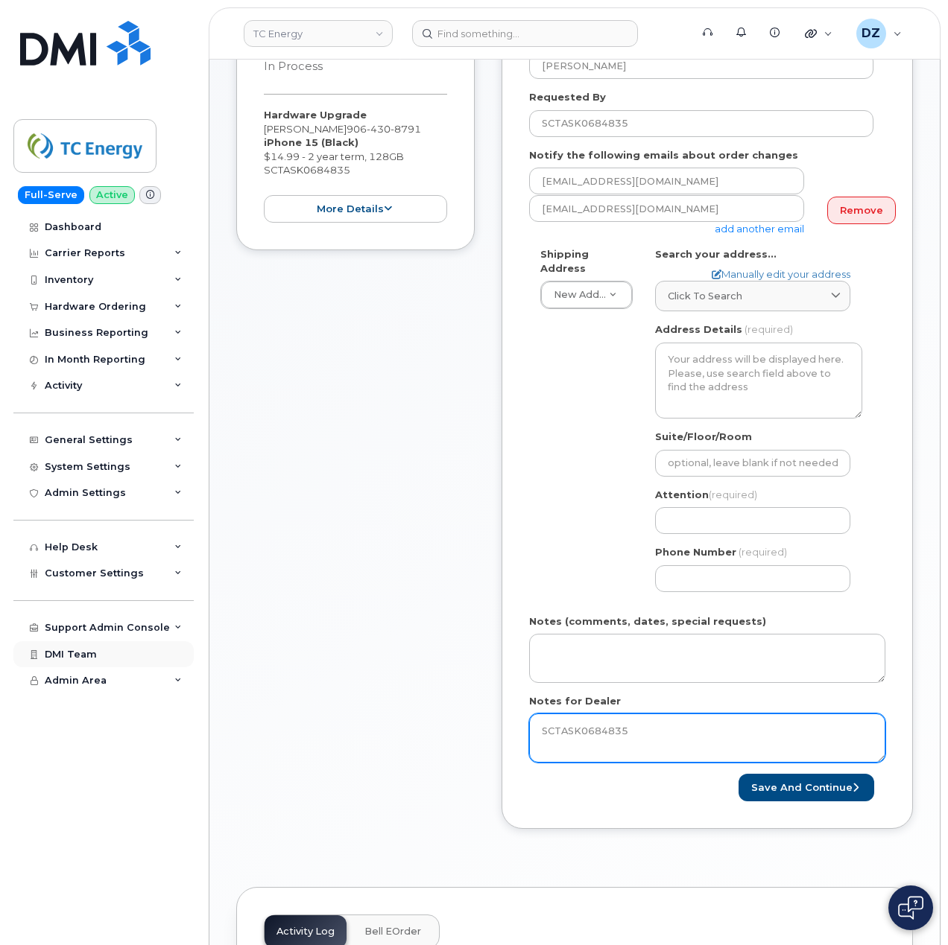
scroll to position [298, 0]
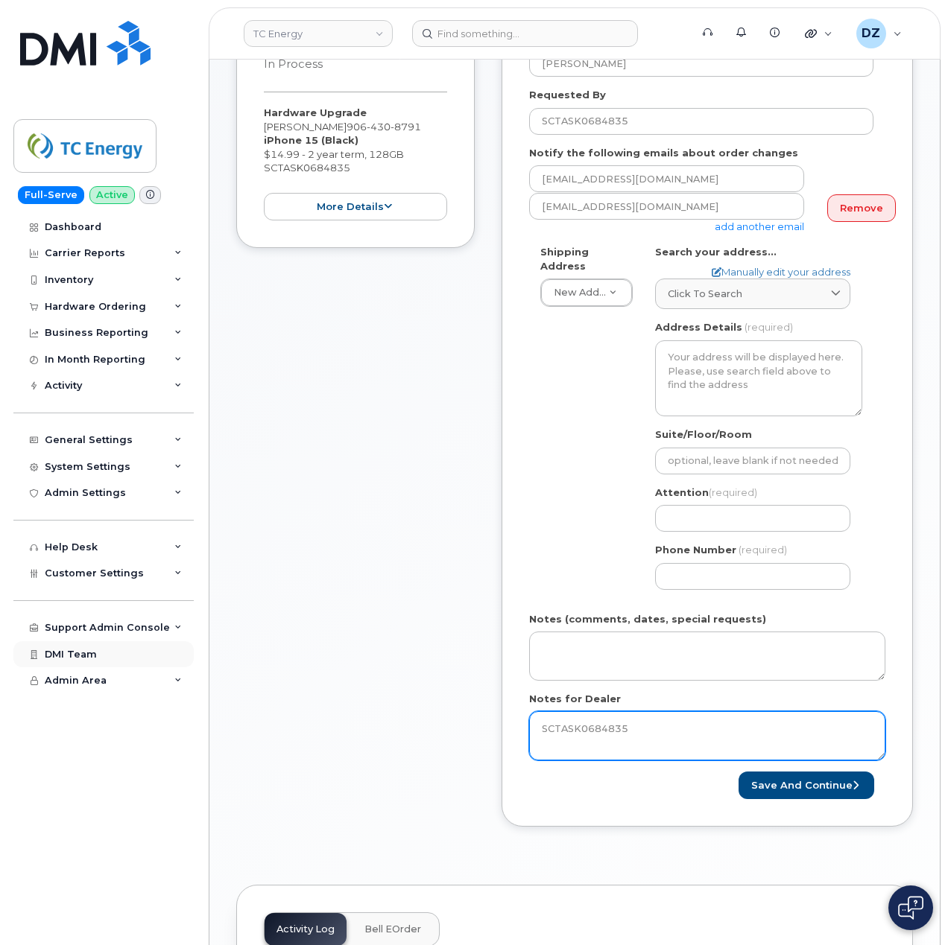
type textarea "SCTASK0684835"
click at [736, 287] on span "Click to search" at bounding box center [705, 294] width 75 height 14
paste input "N6711 Naubinway Rd"
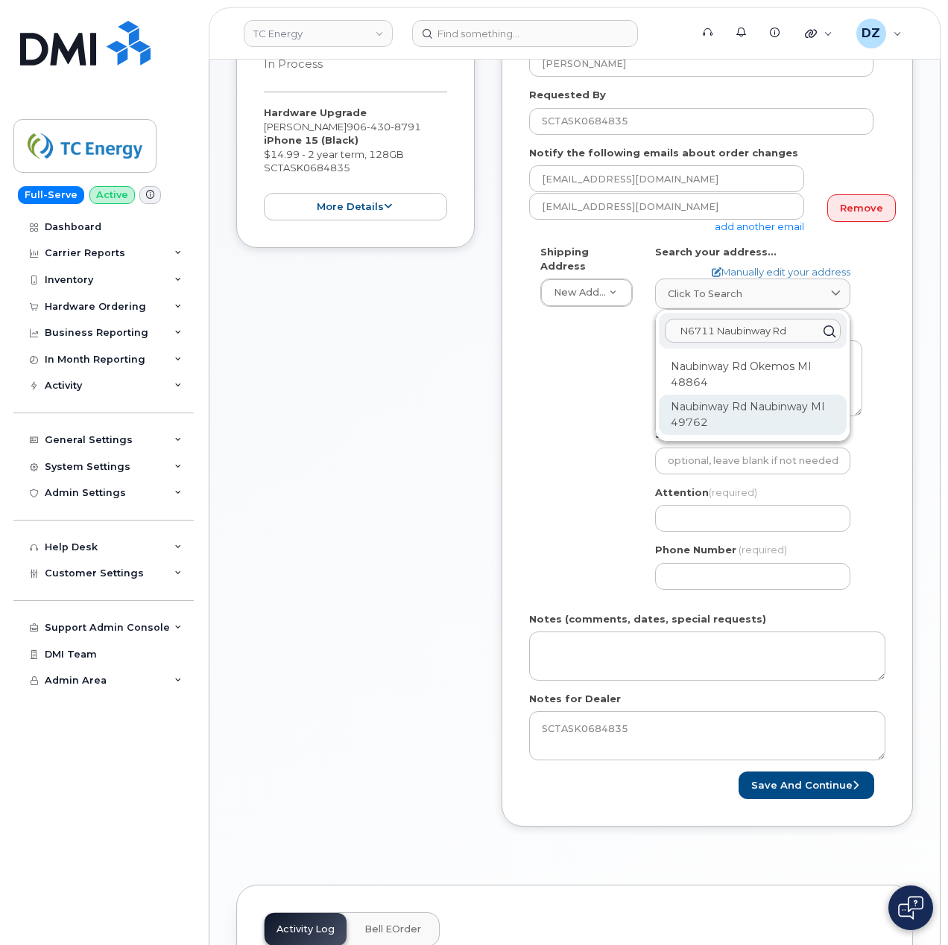
type input "N6711 Naubinway Rd"
click at [718, 400] on div "Naubinway Rd Naubinway MI 49762" at bounding box center [753, 415] width 188 height 40
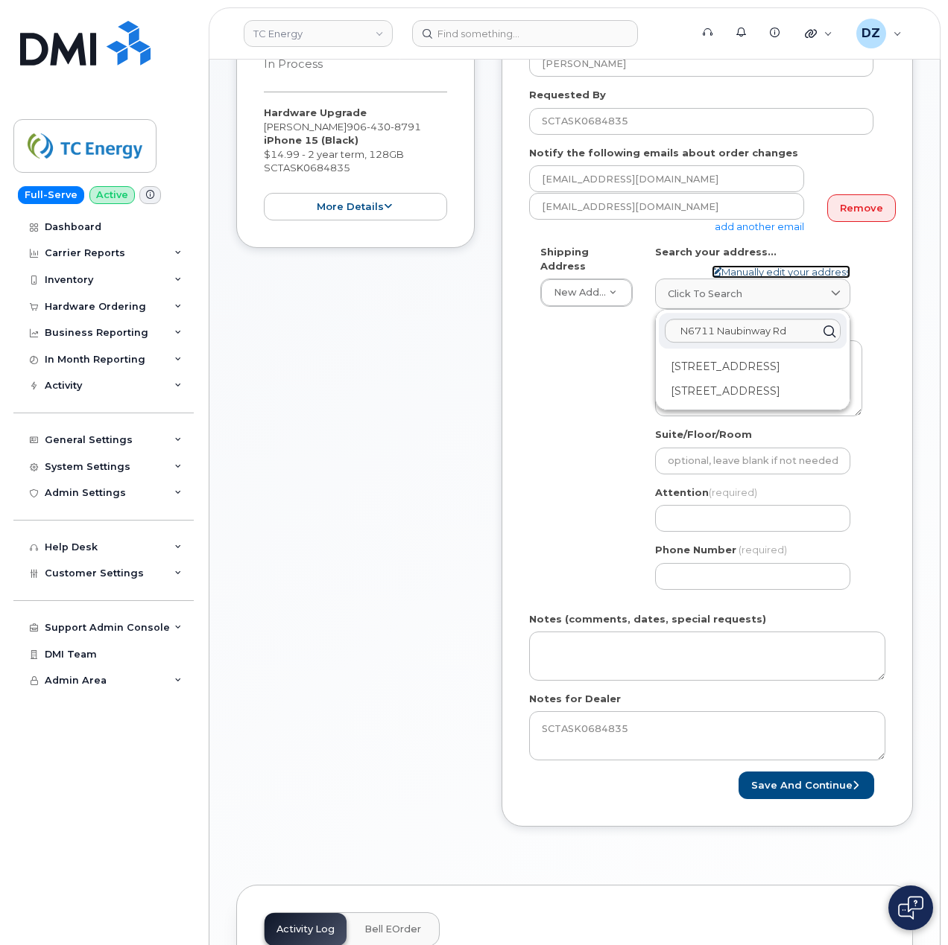
click at [763, 265] on link "Manually edit your address" at bounding box center [781, 272] width 139 height 14
select select
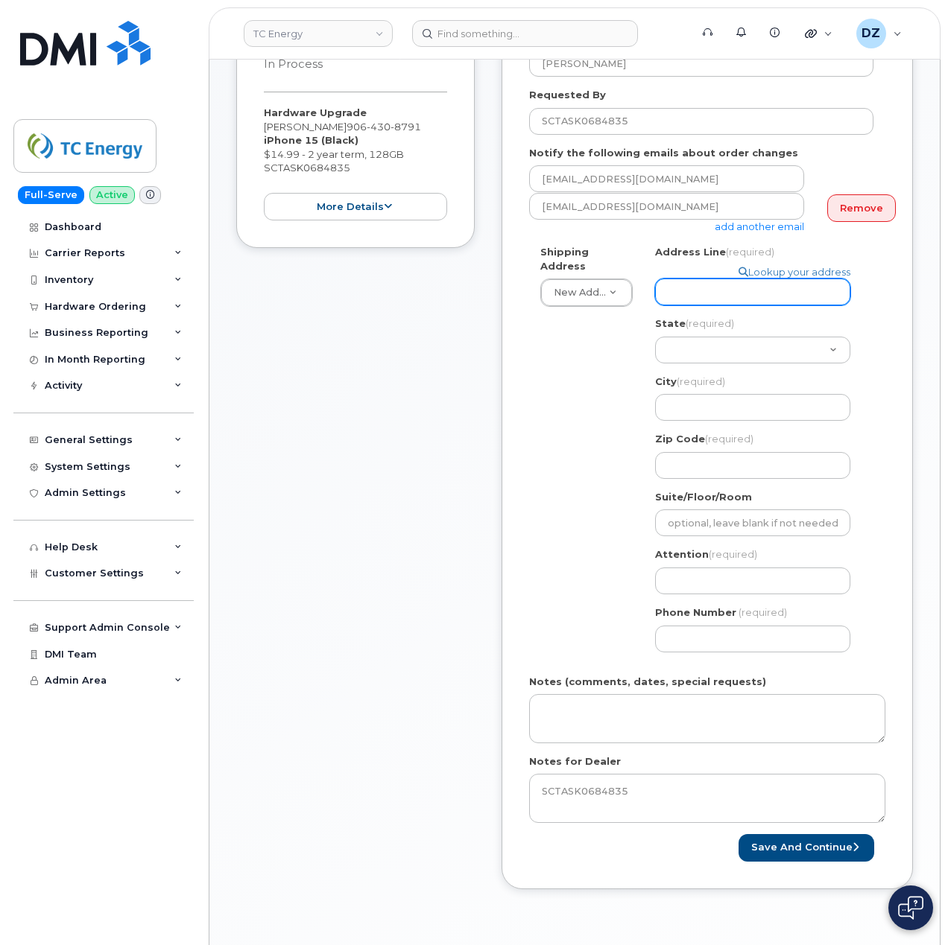
click at [701, 279] on input "Address Line (required)" at bounding box center [752, 292] width 195 height 27
paste input "N6711 Naubinway Rd"
type input "N6711 Naubinway Rd"
select select
type input "N6711 Naubinway Rd"
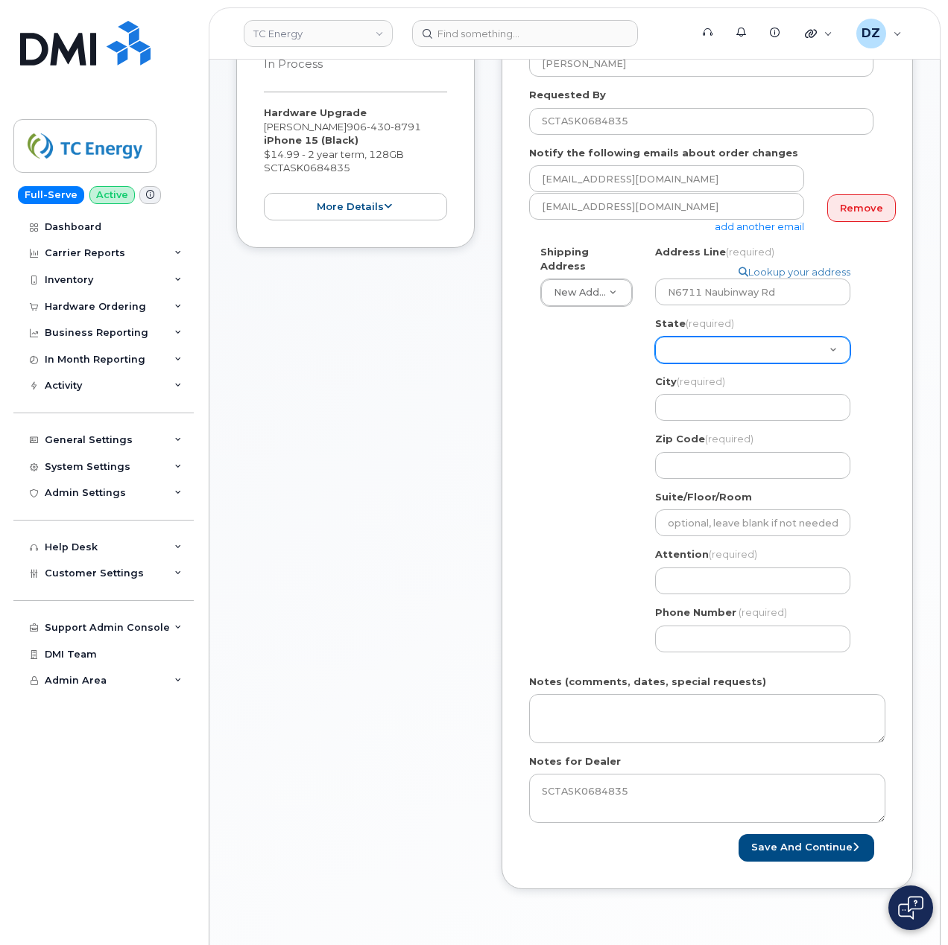
click at [712, 338] on select "Alabama Alaska American Samoa Arizona Arkansas California Colorado Connecticut …" at bounding box center [752, 350] width 195 height 27
click at [580, 409] on div "Shipping Address New Address New Address 1401 Veterans Blvd NE 450 1 St SW Ncnb…" at bounding box center [701, 454] width 344 height 419
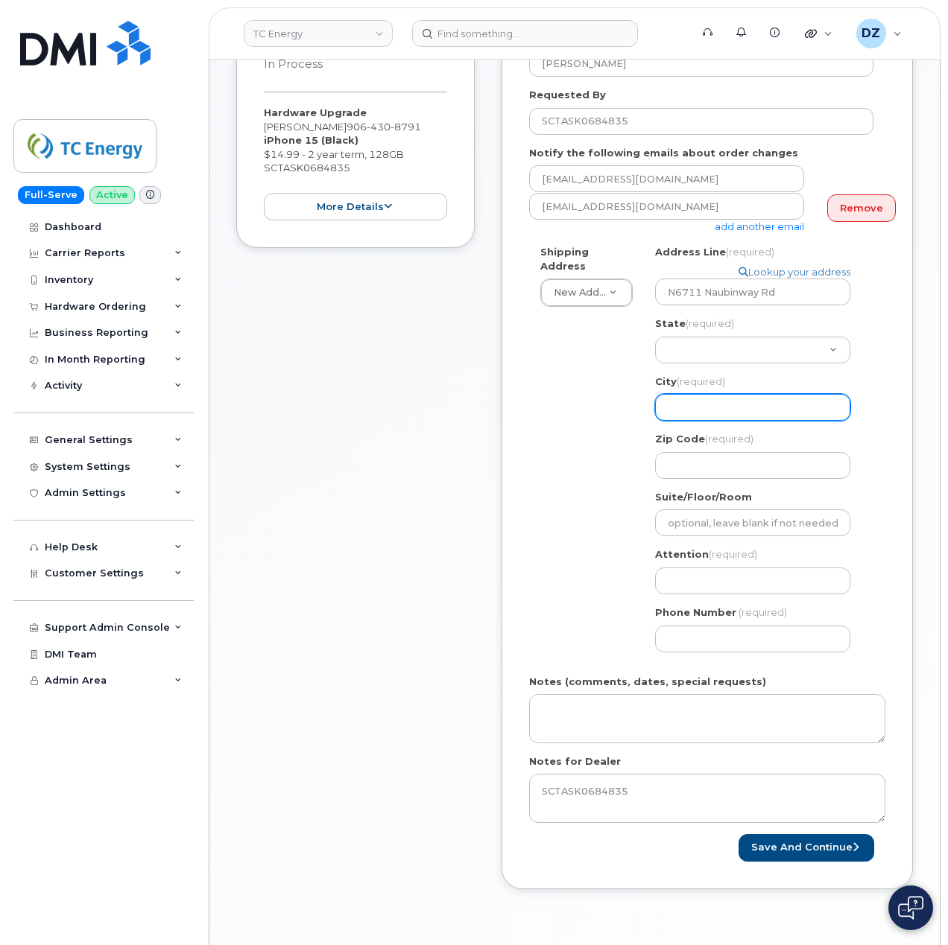
click at [686, 394] on input "City (required)" at bounding box center [752, 407] width 195 height 27
paste input "Naubinway"
select select
type input "Naubinway"
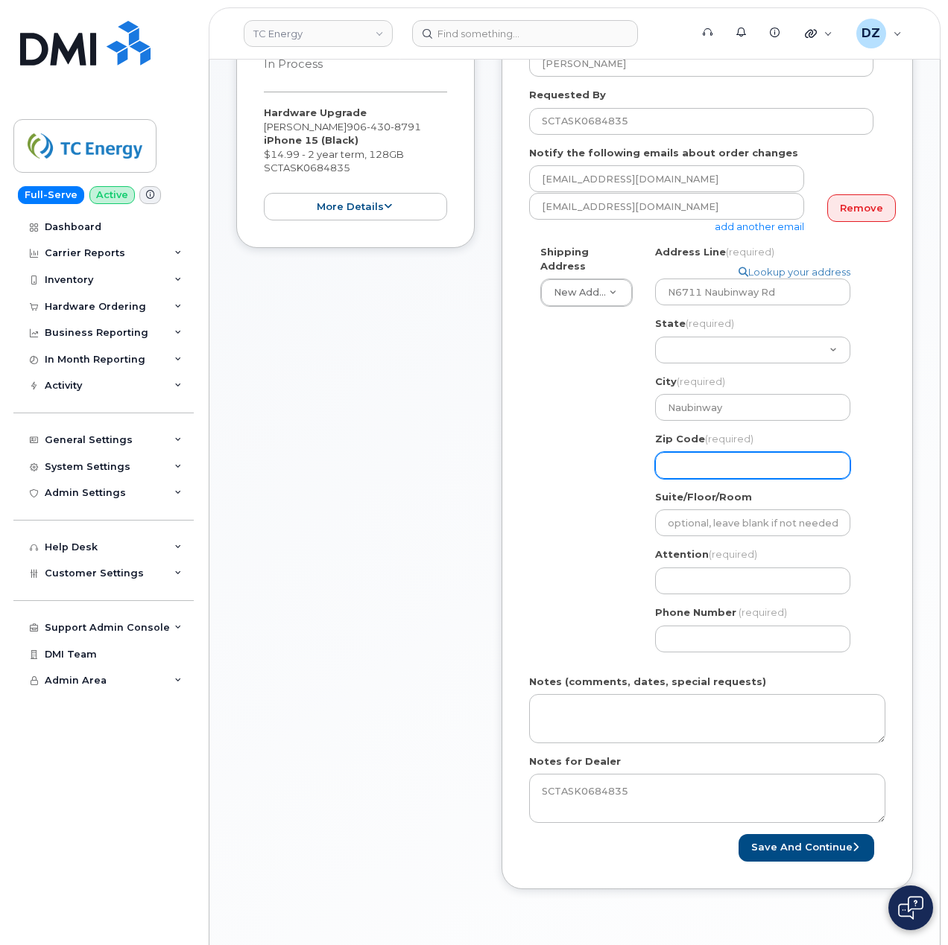
click at [711, 452] on input "Zip Code (required)" at bounding box center [752, 465] width 195 height 27
paste input "49762"
select select
type input "49762"
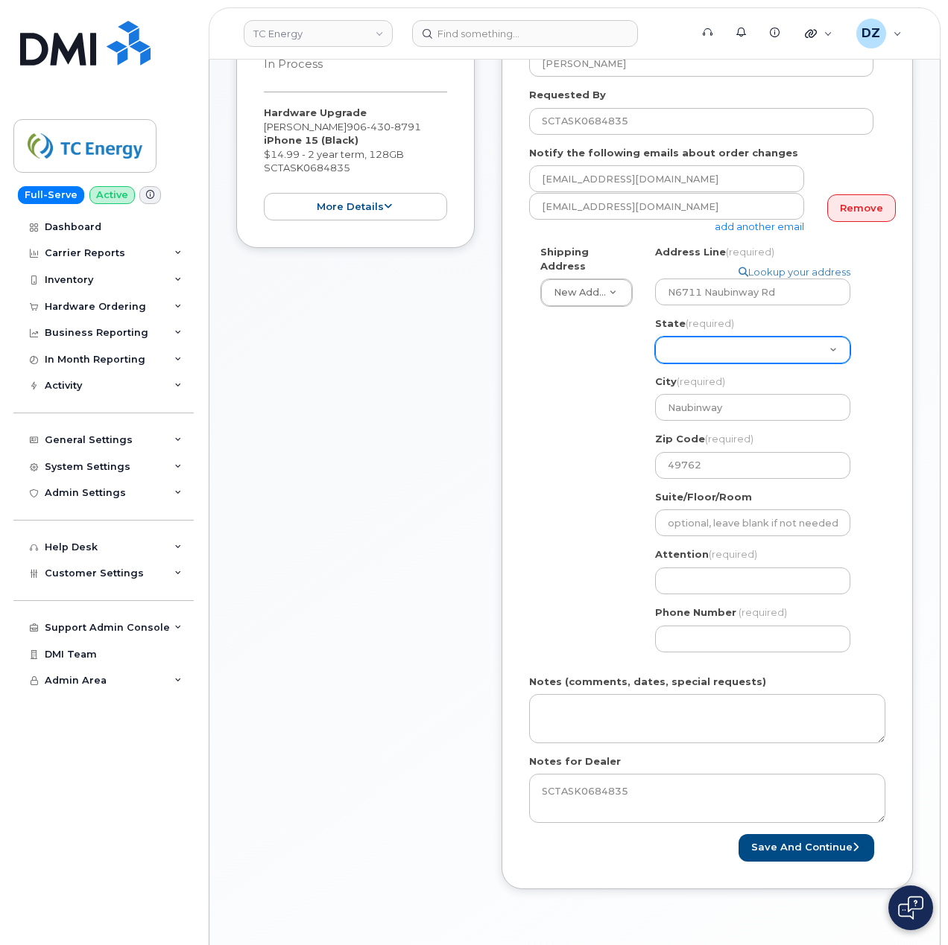
click at [691, 337] on select "Alabama Alaska American Samoa Arizona Arkansas California Colorado Connecticut …" at bounding box center [752, 350] width 195 height 27
select select "MI"
click at [655, 337] on select "Alabama Alaska American Samoa Arizona Arkansas California Colorado Connecticut …" at bounding box center [752, 350] width 195 height 27
select select
click at [677, 569] on input "Attention (required)" at bounding box center [752, 581] width 195 height 27
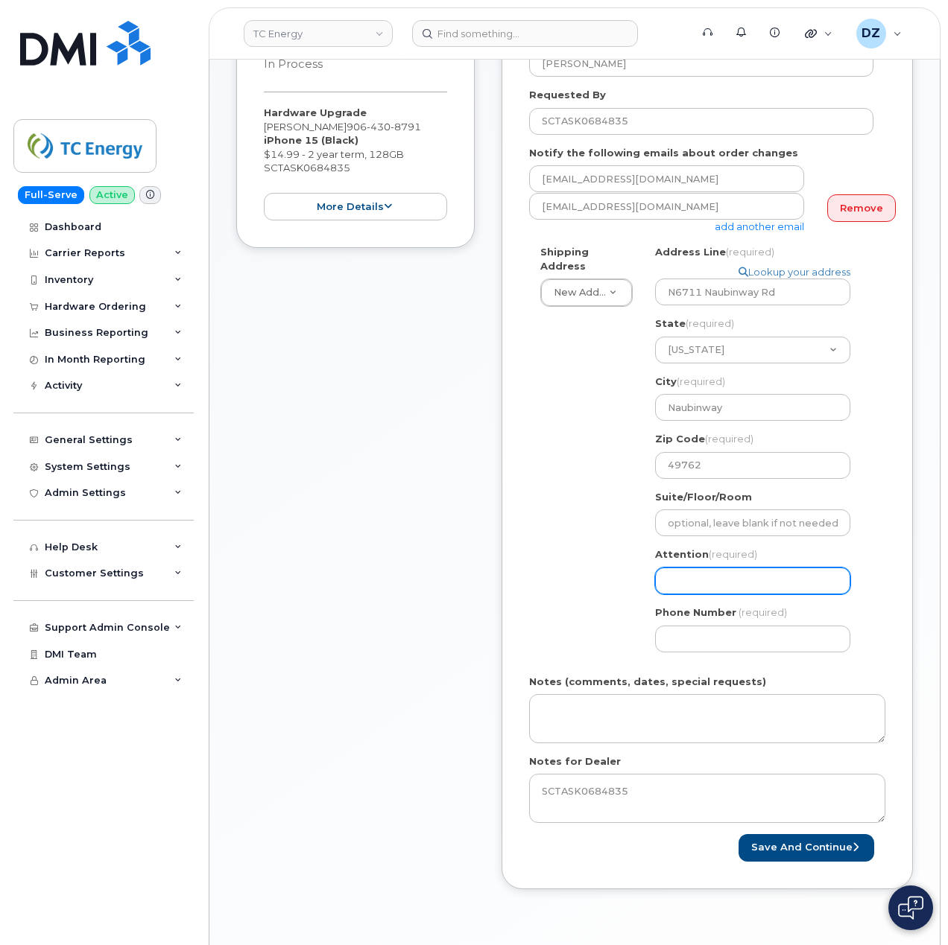
paste input "[PERSON_NAME]"
type input "[PERSON_NAME]"
select select
type input "[PERSON_NAME]"
click at [685, 626] on input "Phone Number" at bounding box center [752, 639] width 195 height 27
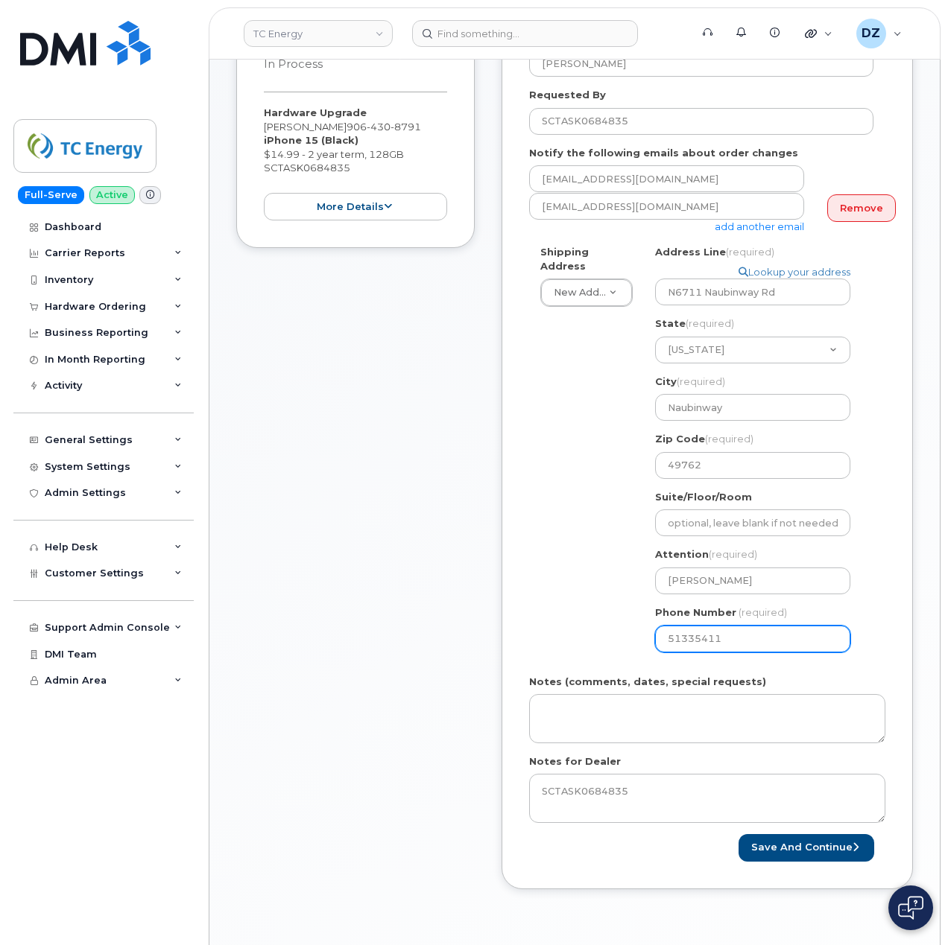
type input "513354115"
select select
type input "5133541153"
click at [553, 609] on div "Shipping Address New Address New Address 1401 Veterans Blvd NE 450 1 St SW Ncnb…" at bounding box center [701, 454] width 344 height 419
click at [805, 838] on button "Save and Continue" at bounding box center [806, 848] width 136 height 28
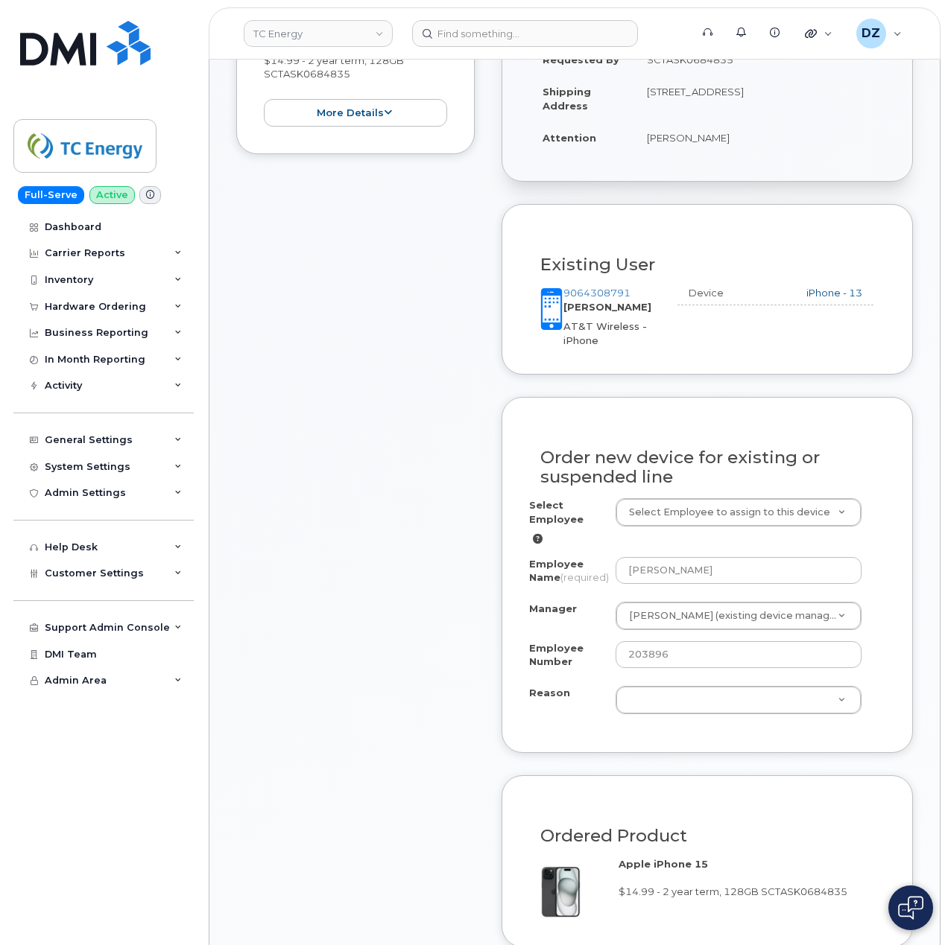
scroll to position [397, 0]
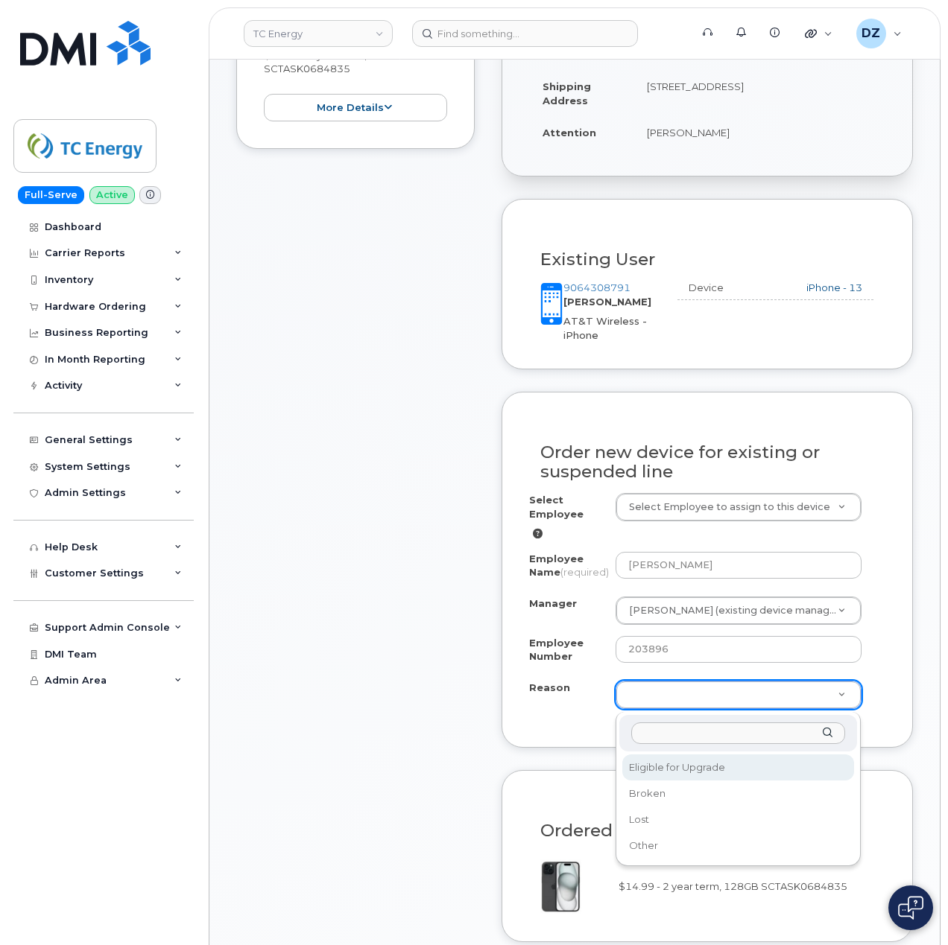
select select "eligible_for_upgrade"
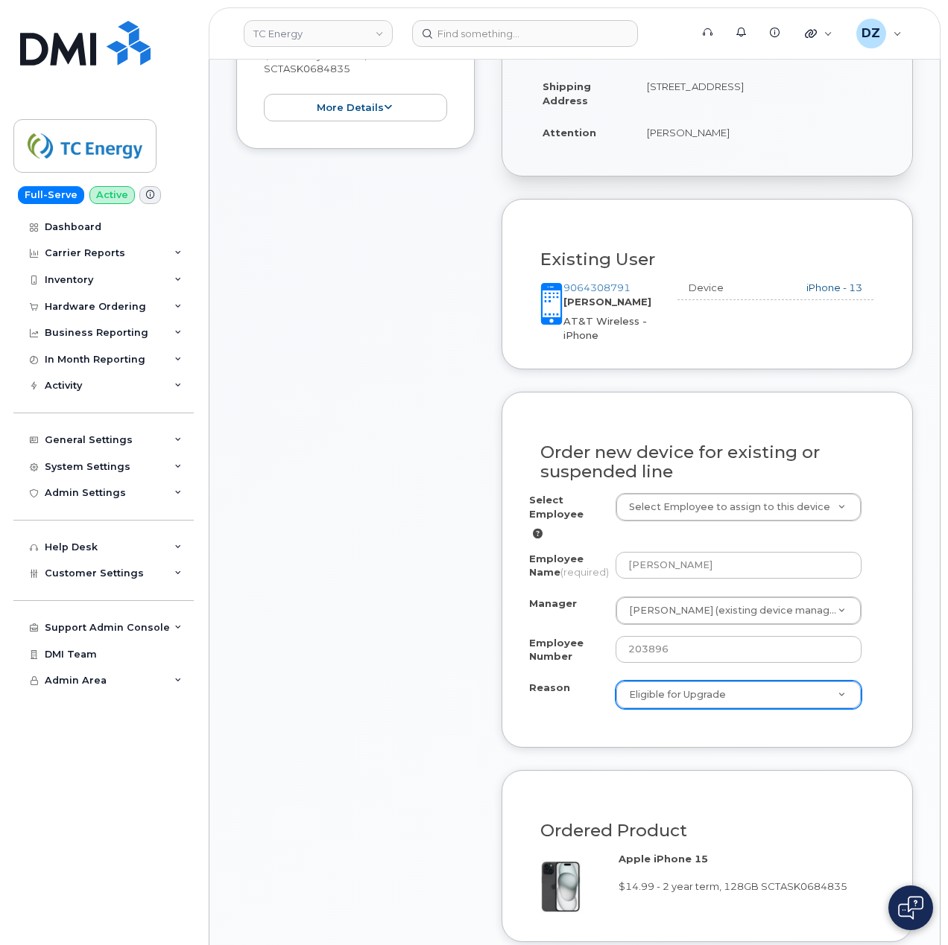
drag, startPoint x: 314, startPoint y: 693, endPoint x: 343, endPoint y: 790, distance: 101.1
click at [343, 790] on div "Item #1 in process $14.99 Hardware Upgrade [PERSON_NAME] [PHONE_NUMBER] iPhone …" at bounding box center [355, 583] width 238 height 1359
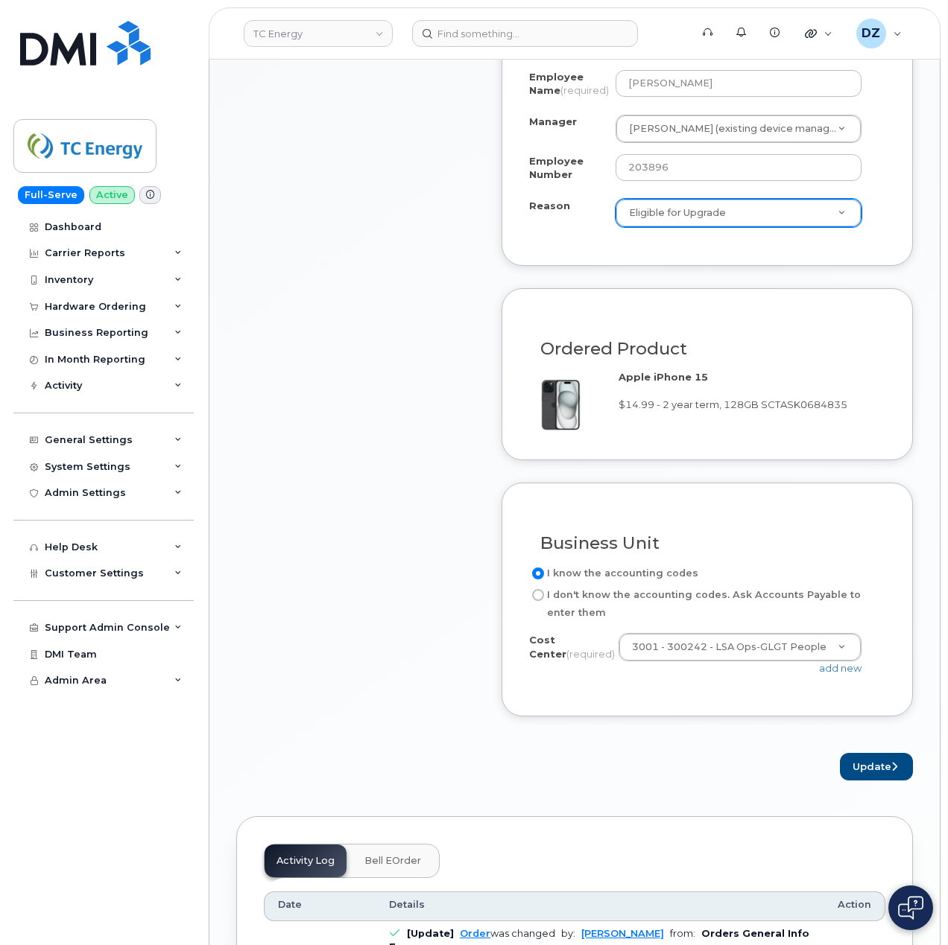
scroll to position [894, 0]
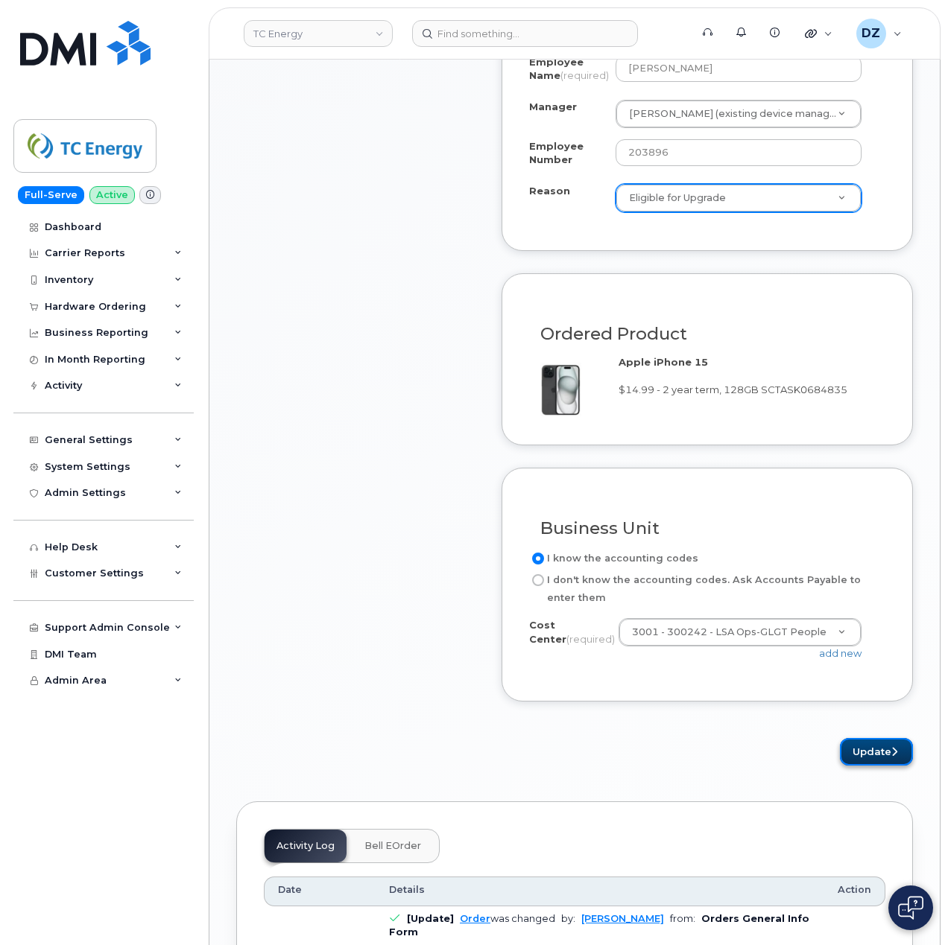
click at [873, 761] on button "Update" at bounding box center [876, 752] width 73 height 28
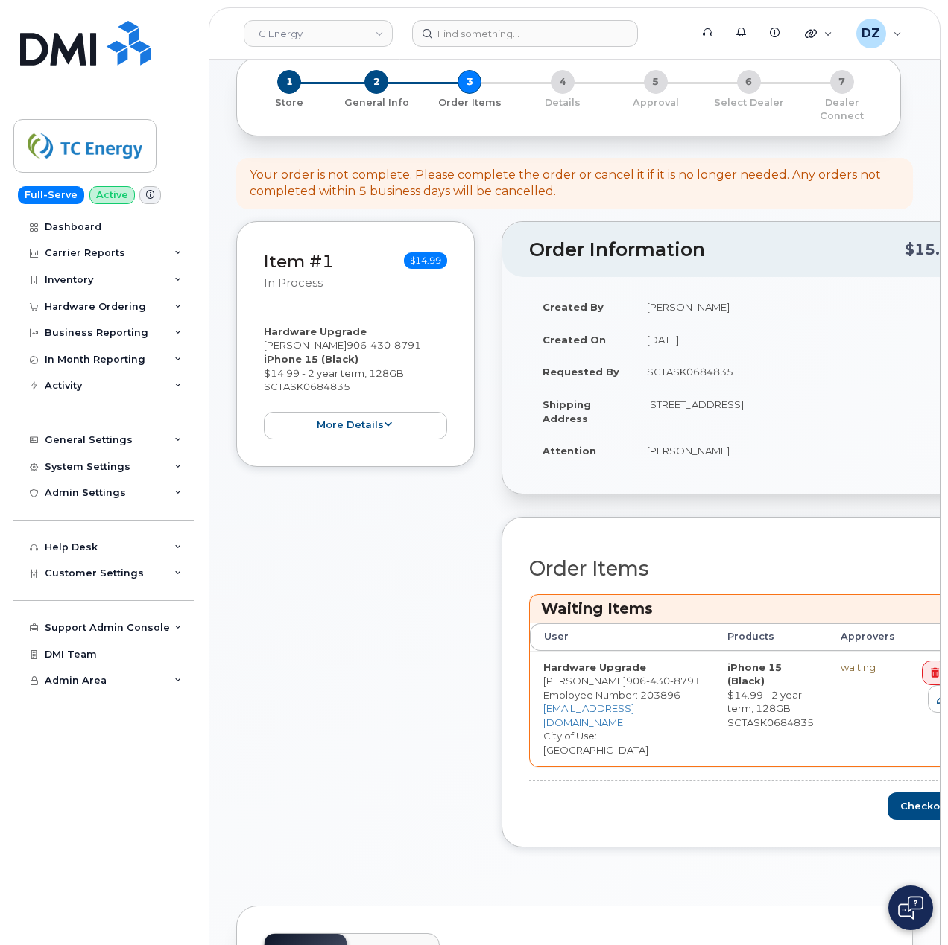
scroll to position [298, 0]
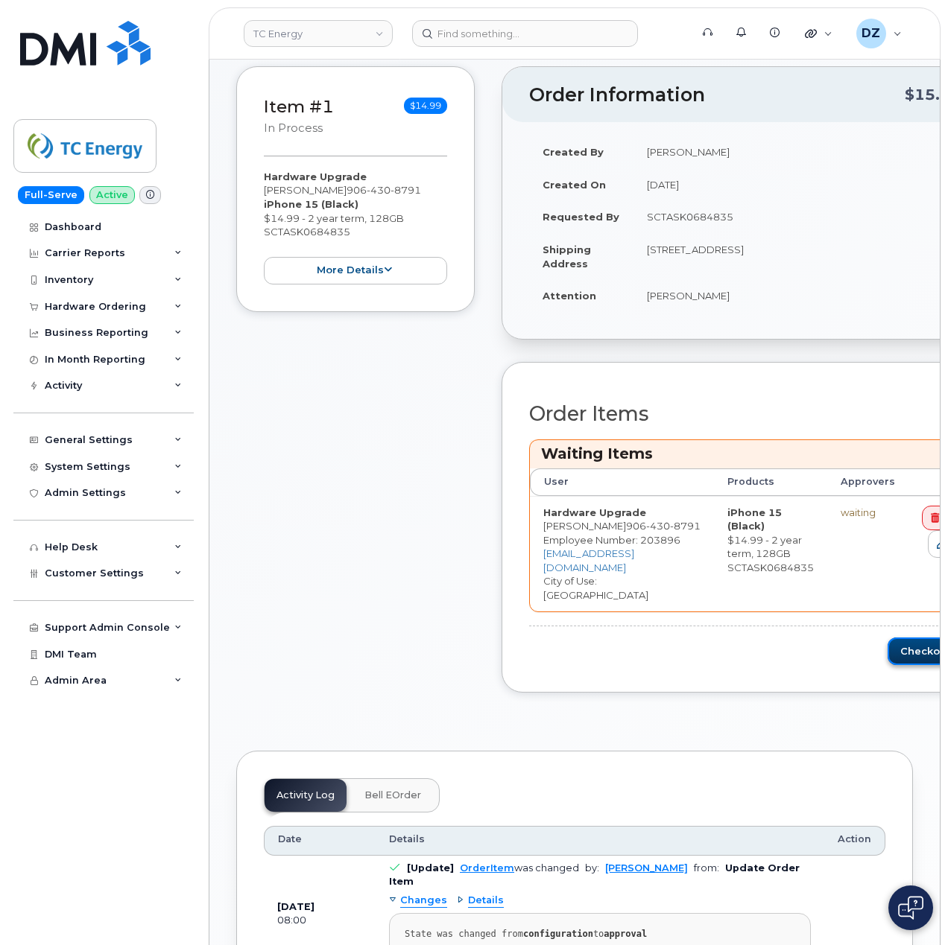
click at [922, 638] on button "Checkout" at bounding box center [929, 652] width 84 height 28
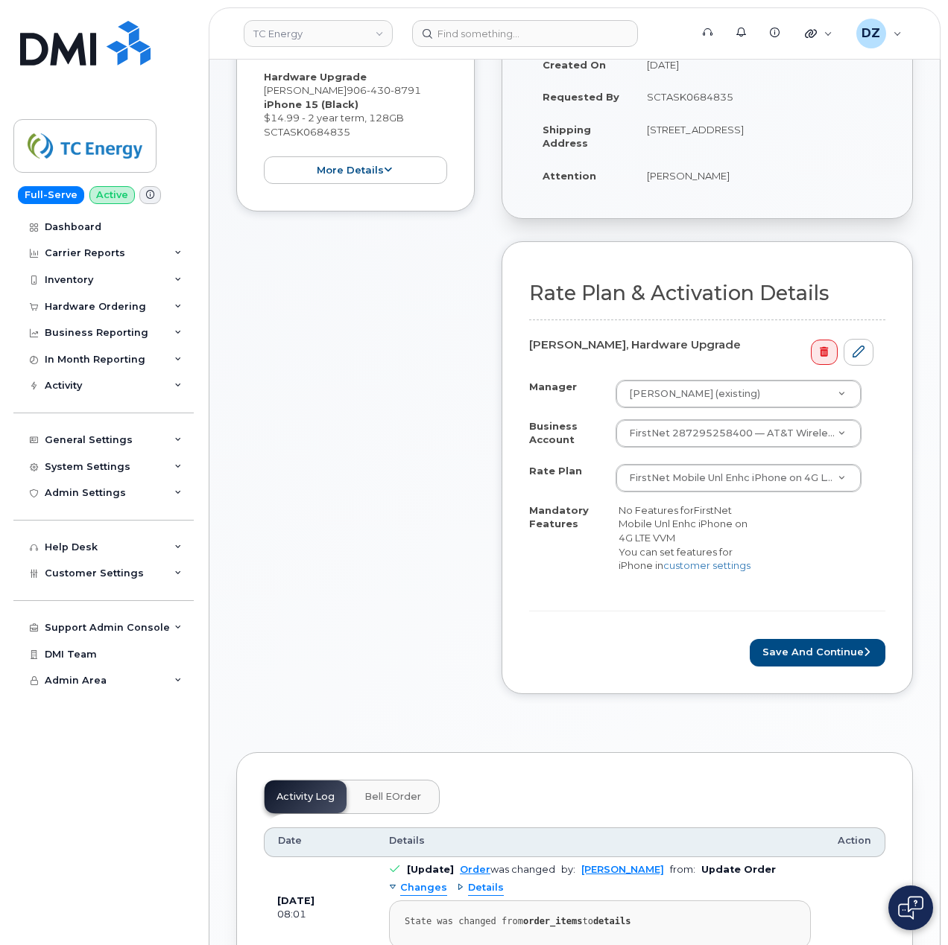
scroll to position [298, 0]
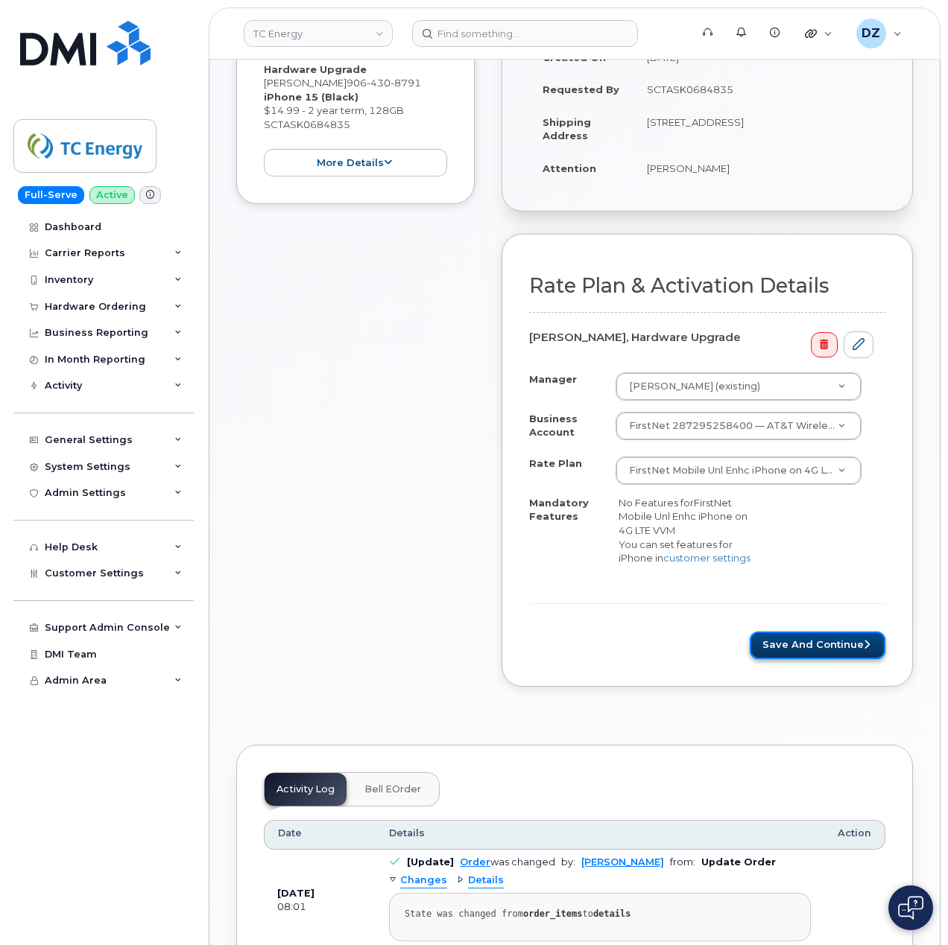
click at [811, 647] on button "Save and Continue" at bounding box center [818, 646] width 136 height 28
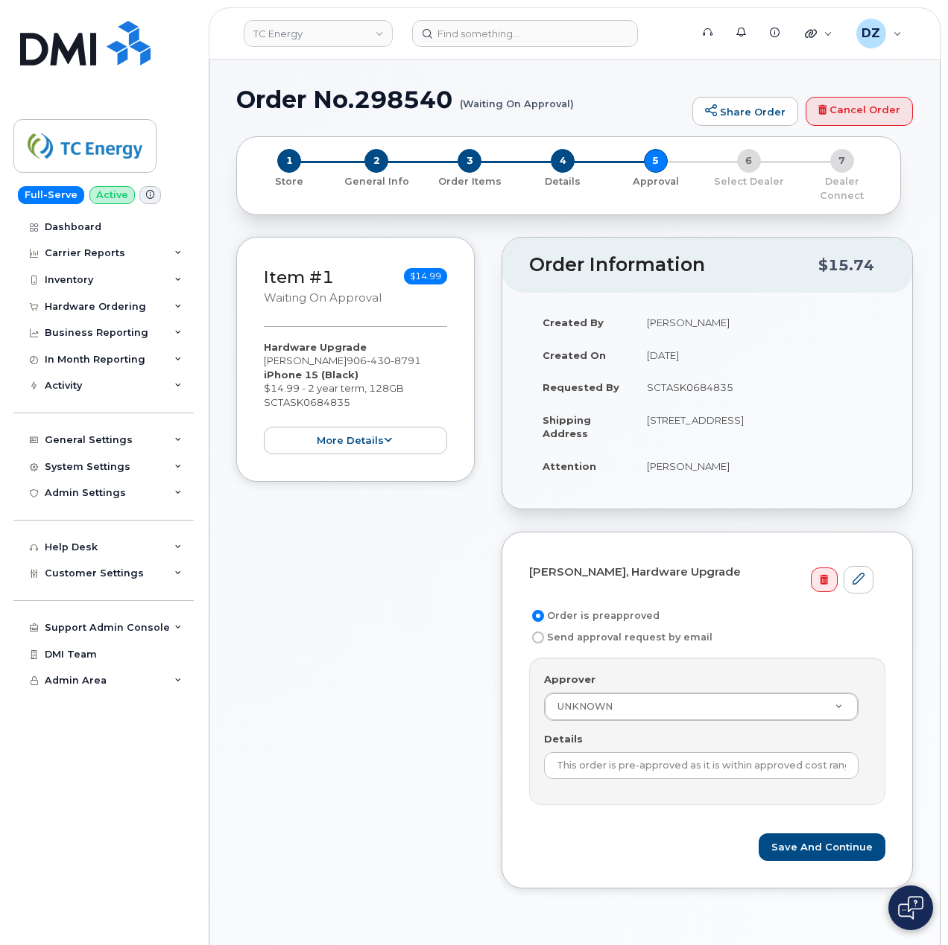
click at [690, 374] on td "SCTASK0684835" at bounding box center [759, 387] width 252 height 33
copy td "SCTASK0684835"
click at [677, 753] on input "This order is pre-approved as it is within approved cost range." at bounding box center [701, 766] width 314 height 27
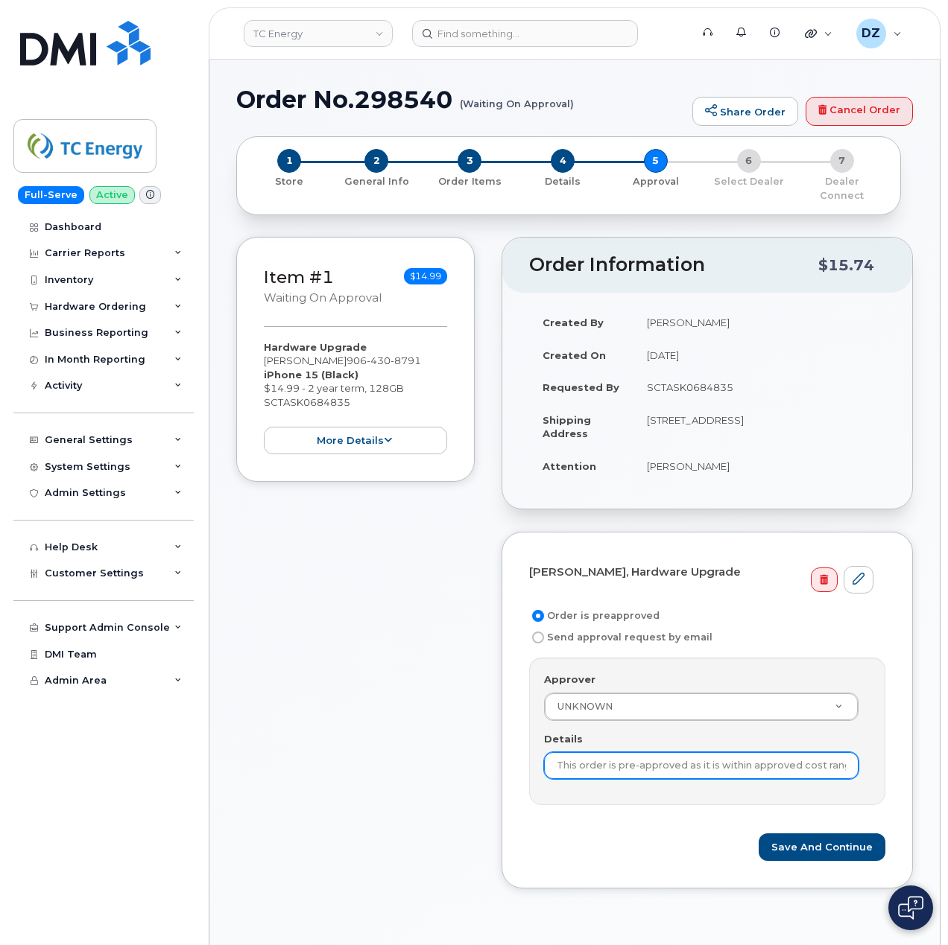
click at [677, 753] on input "This order is pre-approved as it is within approved cost range." at bounding box center [701, 766] width 314 height 27
paste input "SCTASK0684835"
type input "SCTASK0684835"
click at [478, 764] on div "Item #1 Waiting On Approval $14.99 Hardware Upgrade Zachary Streeter 906 430 87…" at bounding box center [574, 574] width 677 height 674
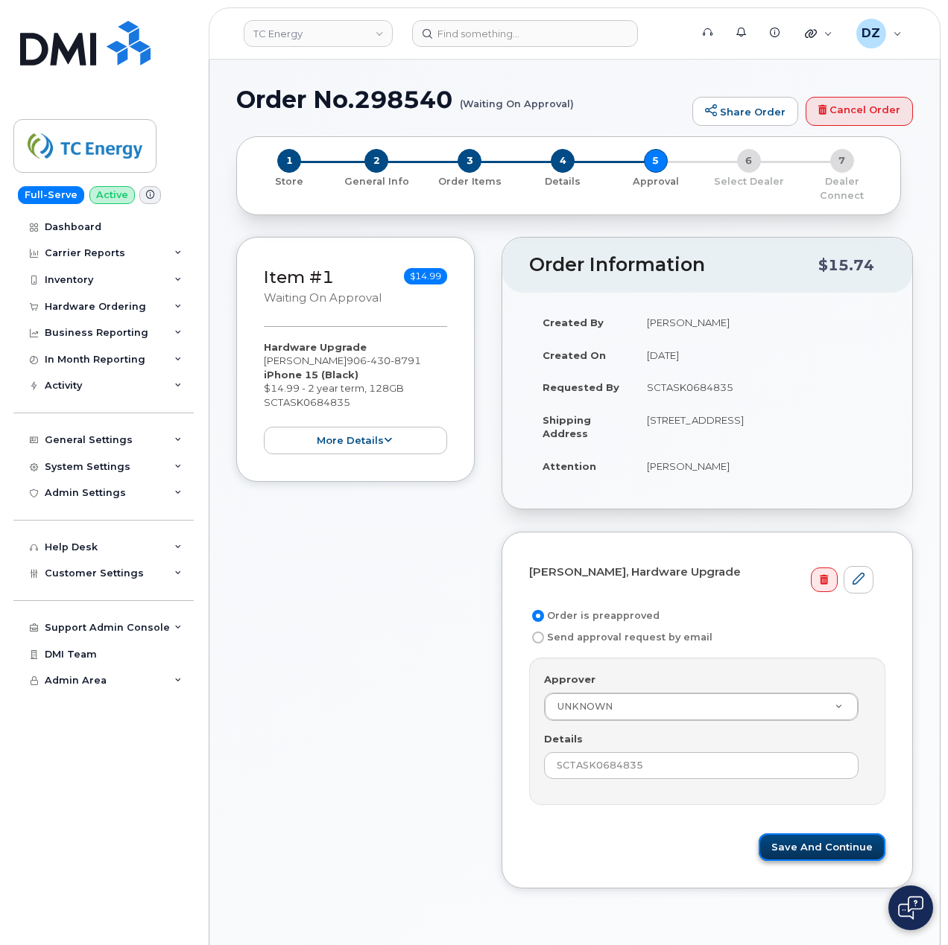
click at [836, 842] on button "Save and Continue" at bounding box center [821, 848] width 127 height 28
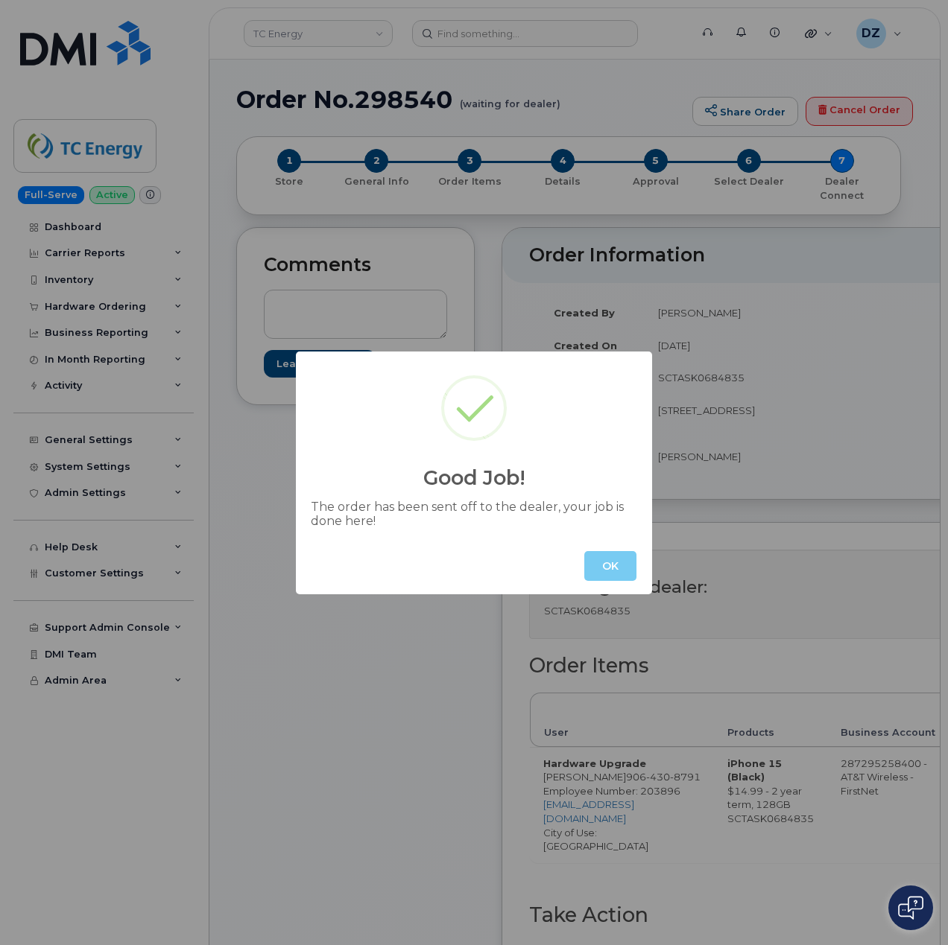
click at [632, 570] on button "OK" at bounding box center [610, 566] width 52 height 30
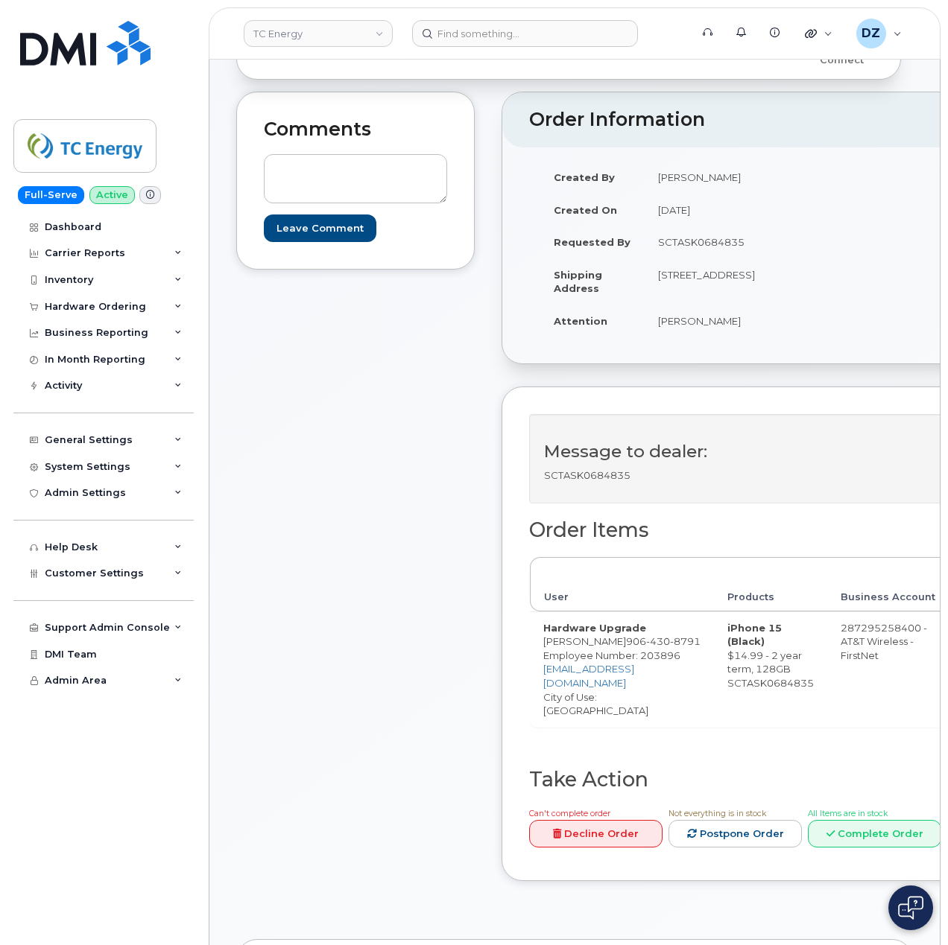
scroll to position [298, 0]
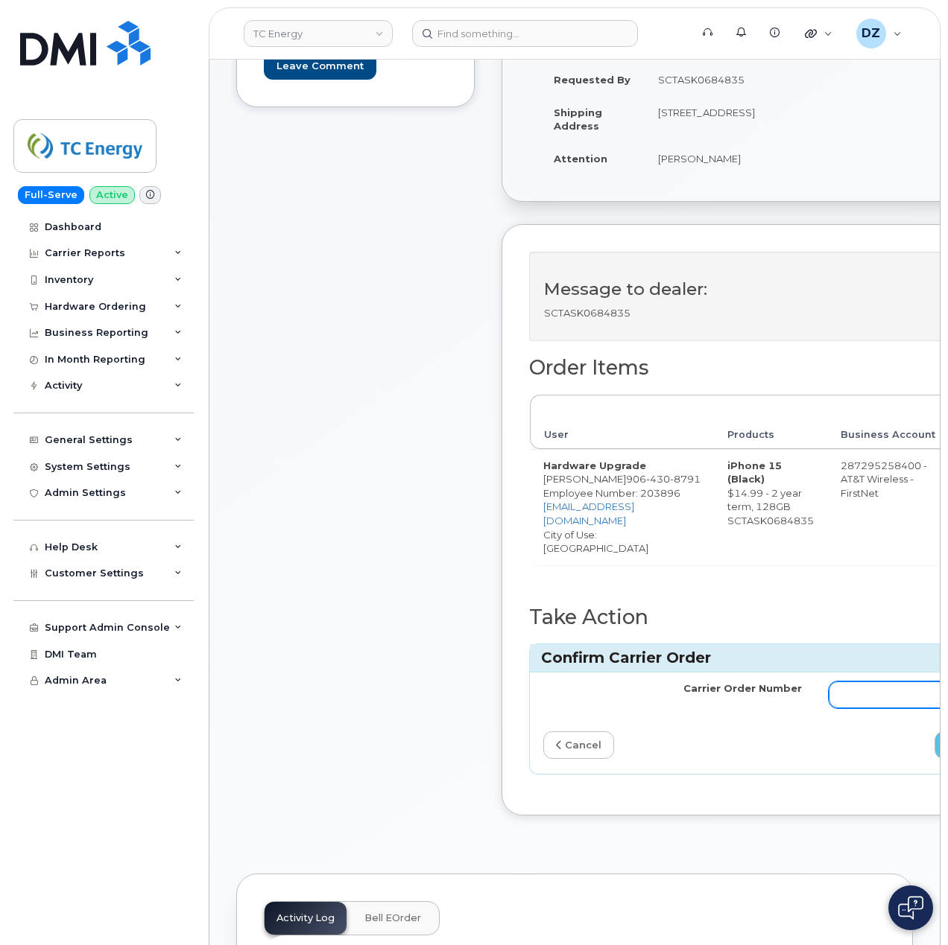
click at [875, 687] on input "Carrier Order Number" at bounding box center [958, 695] width 259 height 27
paste input "10-154215151240417"
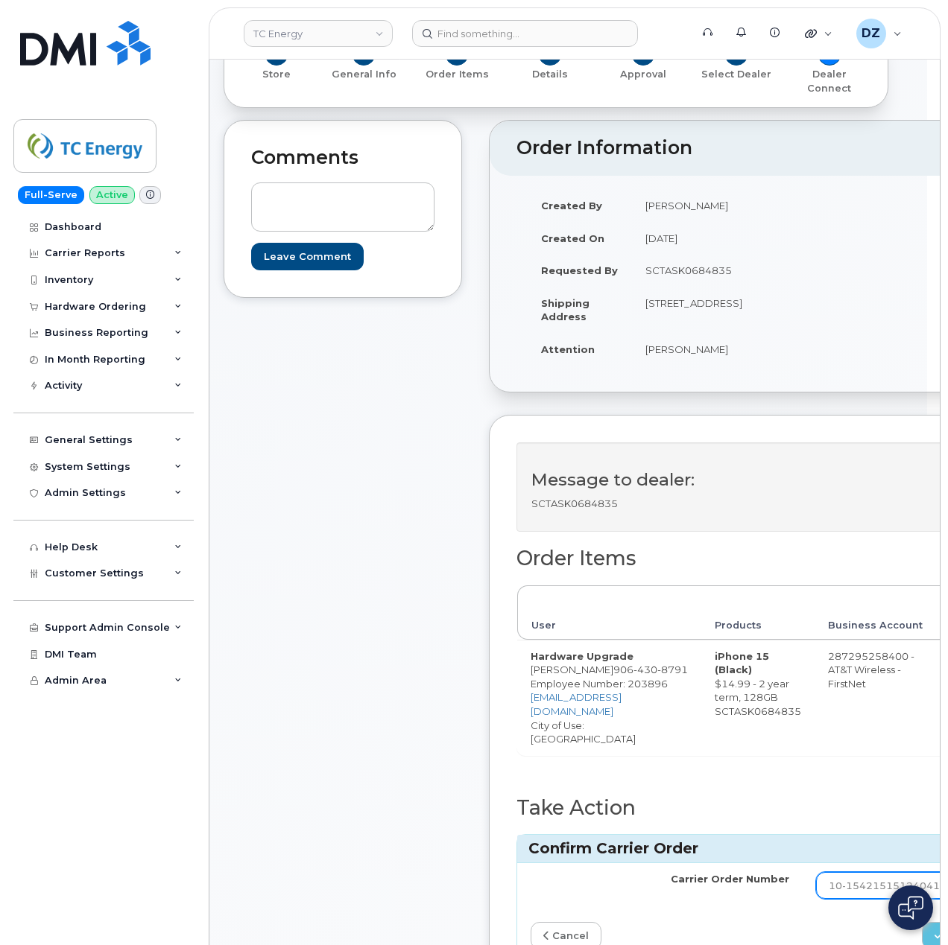
scroll to position [0, 0]
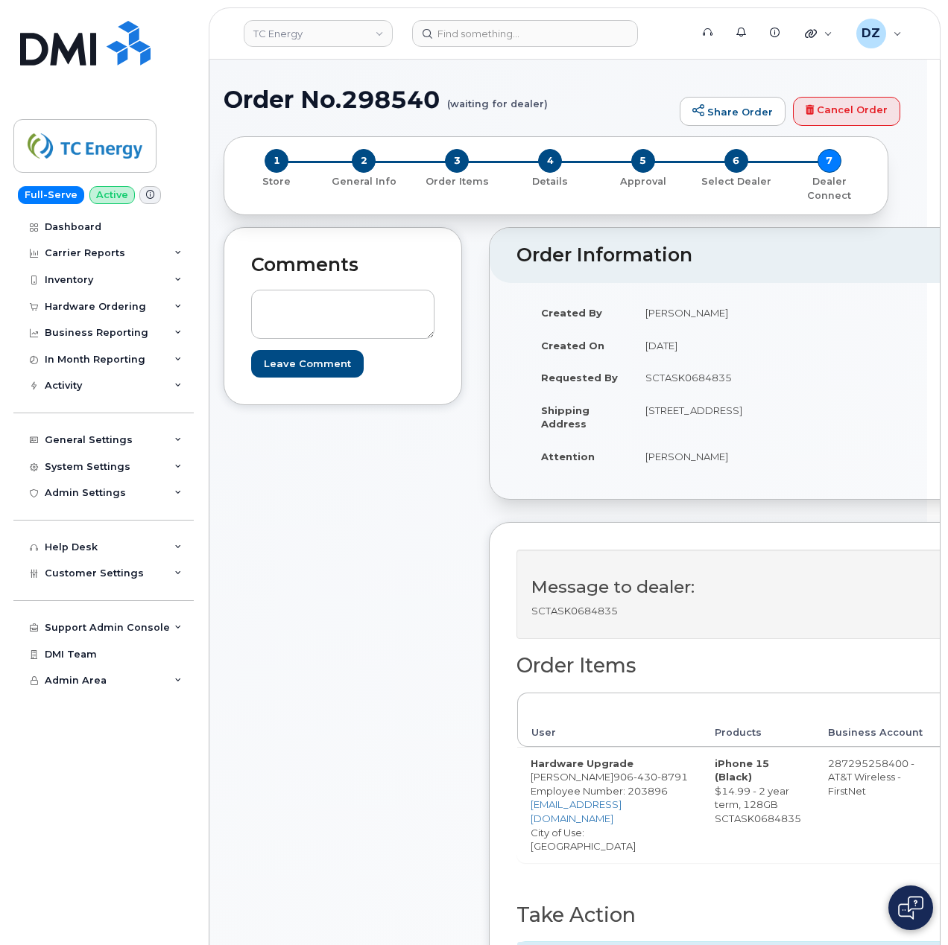
type input "10-154215151240417"
click at [275, 106] on h1 "Order No.298540 (waiting for dealer)" at bounding box center [448, 99] width 449 height 26
click at [381, 91] on h1 "Order No.298540 (waiting for dealer)" at bounding box center [448, 99] width 449 height 26
copy h1 "Order No.298540"
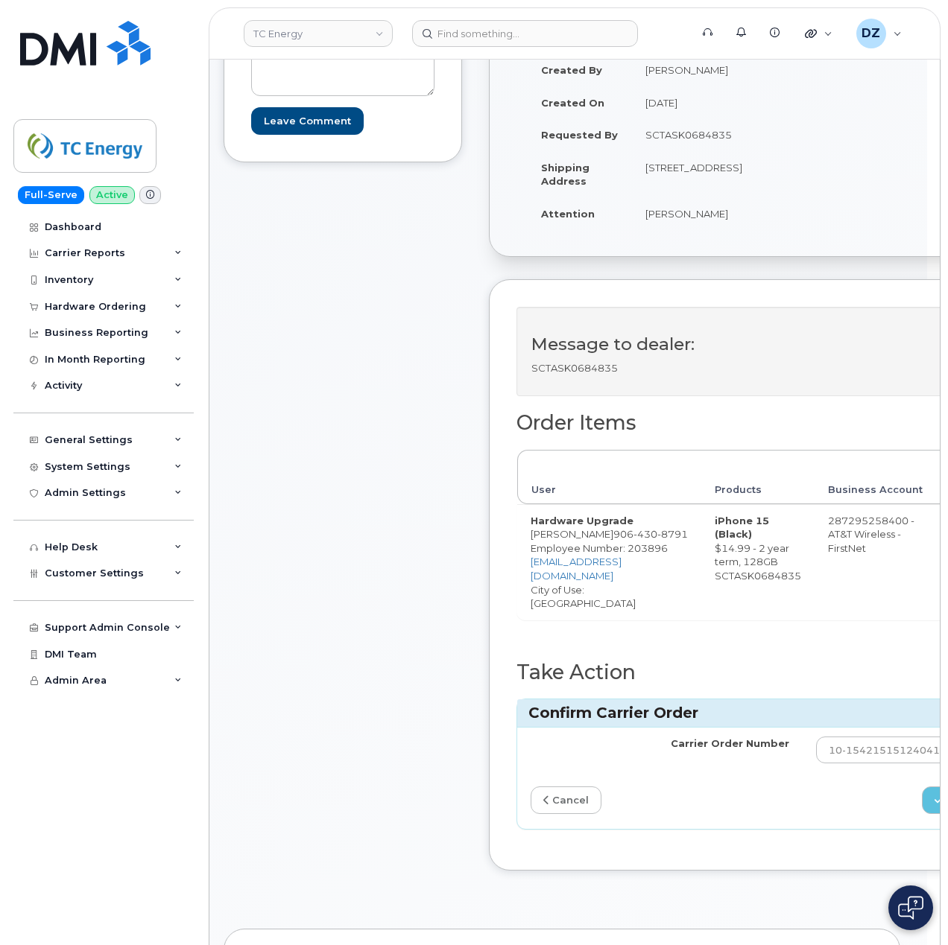
scroll to position [397, 0]
